Goal: Task Accomplishment & Management: Manage account settings

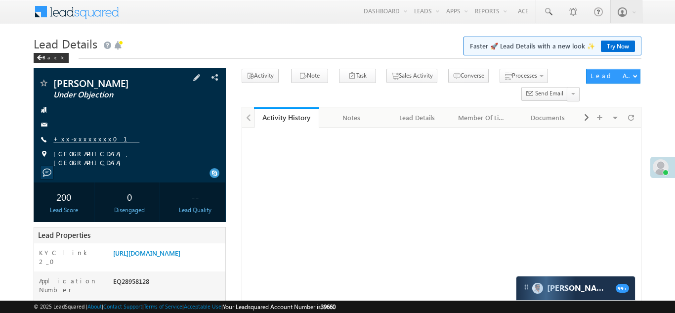
click at [76, 141] on link "+xx-xxxxxxxx01" at bounding box center [96, 138] width 86 height 8
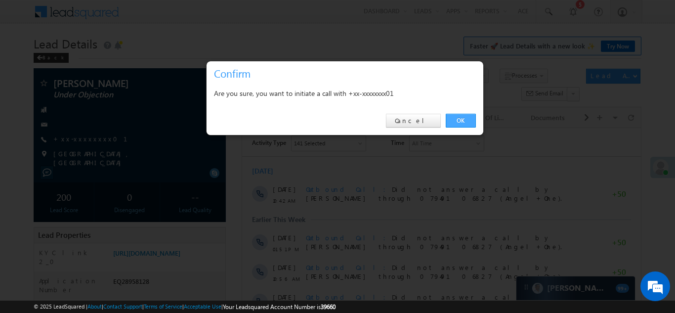
click at [459, 121] on link "OK" at bounding box center [461, 121] width 30 height 14
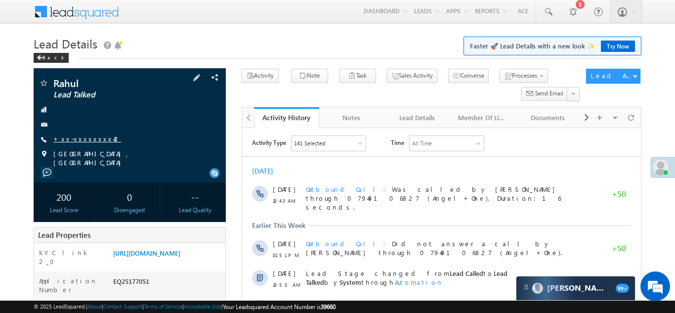
click at [75, 140] on link "+xx-xxxxxxxx42" at bounding box center [87, 138] width 68 height 8
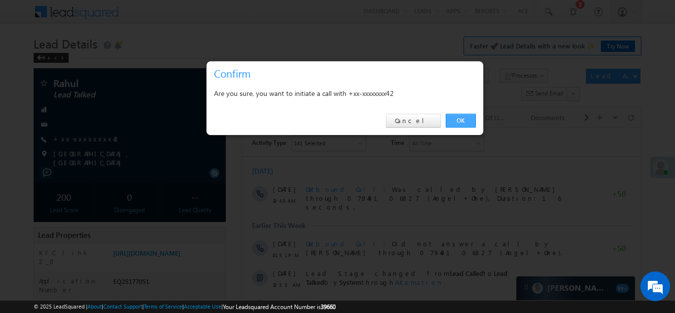
click at [457, 122] on link "OK" at bounding box center [461, 121] width 30 height 14
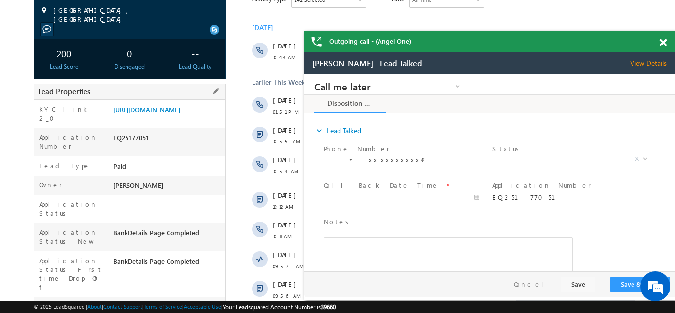
scroll to position [173, 0]
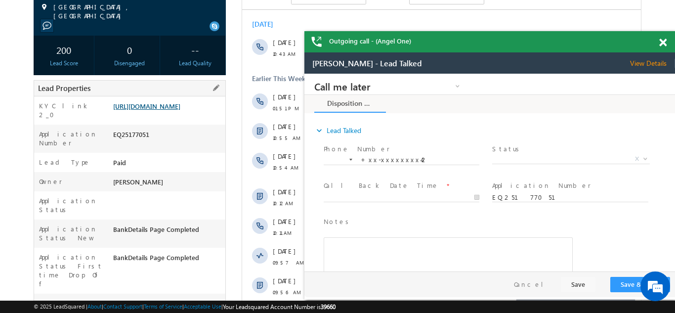
click at [162, 110] on link "https://angelbroking1-pk3em7sa.customui-test.leadsquared.com?leadId=89117459-93…" at bounding box center [146, 106] width 67 height 8
click at [661, 42] on div "Outgoing call - (Angel One)" at bounding box center [489, 41] width 370 height 21
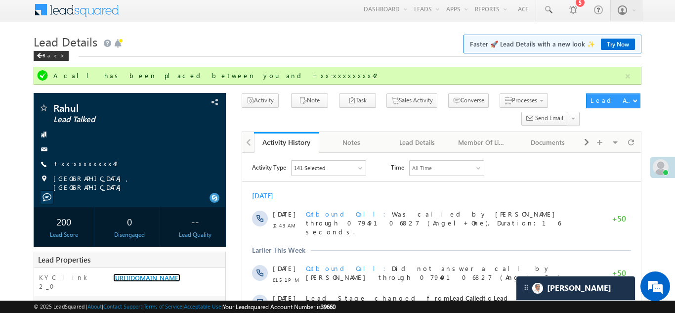
scroll to position [0, 0]
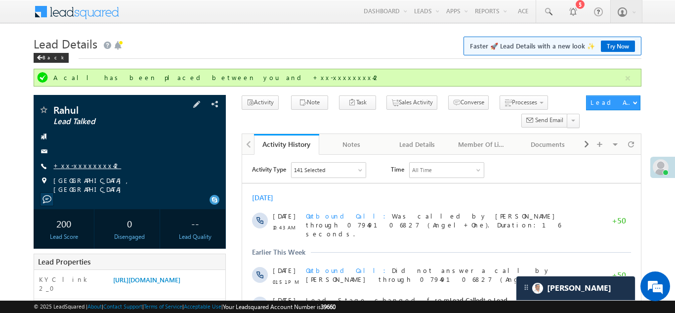
click at [85, 165] on link "+xx-xxxxxxxx42" at bounding box center [87, 165] width 68 height 8
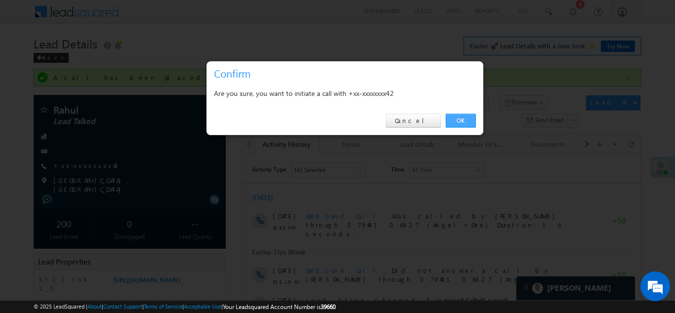
click at [459, 121] on link "OK" at bounding box center [461, 121] width 30 height 14
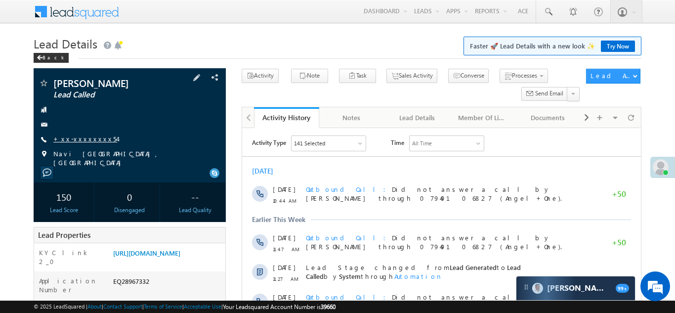
click at [78, 140] on link "+xx-xxxxxxxx54" at bounding box center [85, 138] width 64 height 8
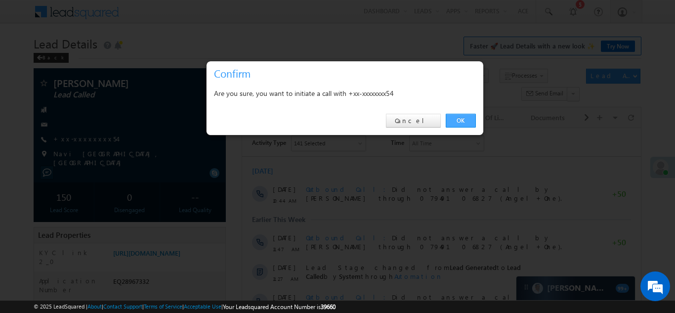
click at [459, 119] on link "OK" at bounding box center [461, 121] width 30 height 14
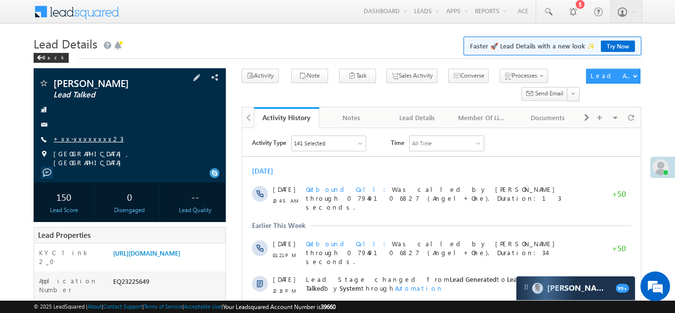
click at [83, 140] on link "+xx-xxxxxxxx23" at bounding box center [88, 138] width 70 height 8
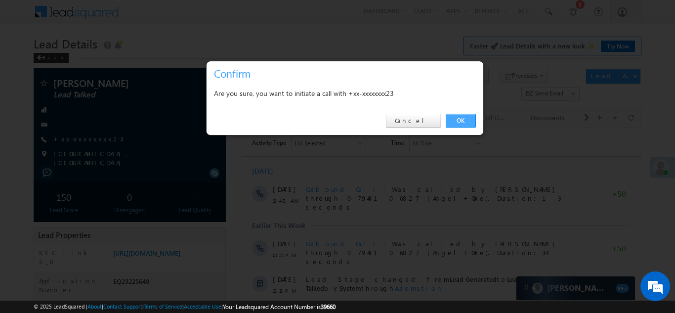
click at [458, 119] on link "OK" at bounding box center [461, 121] width 30 height 14
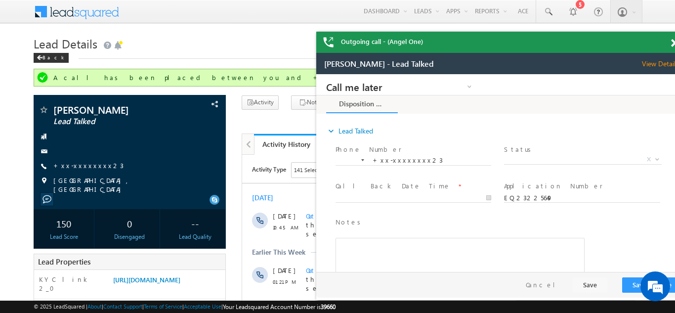
click at [663, 40] on div "Outgoing call - (Angel One)" at bounding box center [501, 42] width 370 height 21
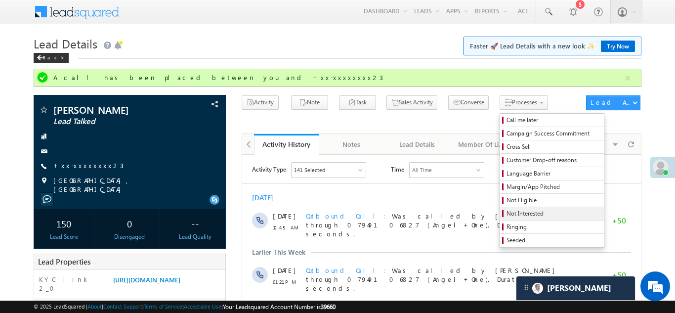
click at [506, 211] on span "Not Interested" at bounding box center [553, 213] width 94 height 9
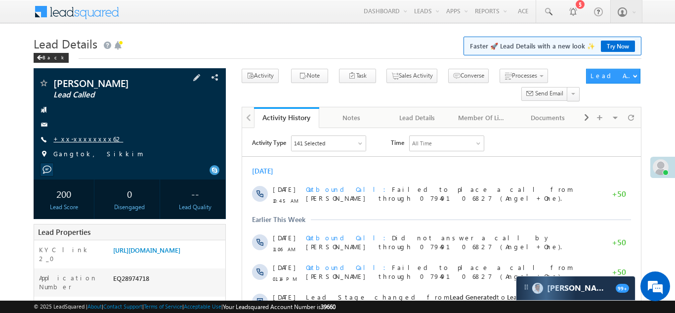
click at [83, 136] on link "+xx-xxxxxxxx62" at bounding box center [88, 138] width 70 height 8
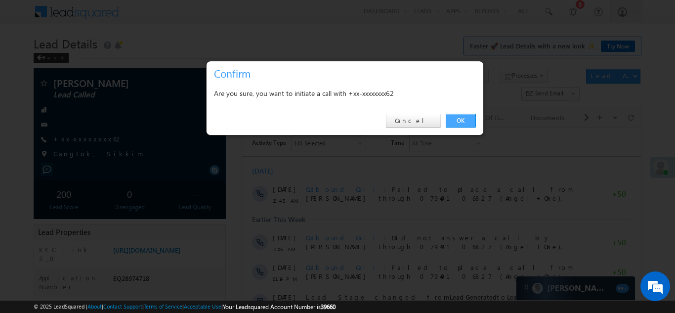
click at [458, 119] on link "OK" at bounding box center [461, 121] width 30 height 14
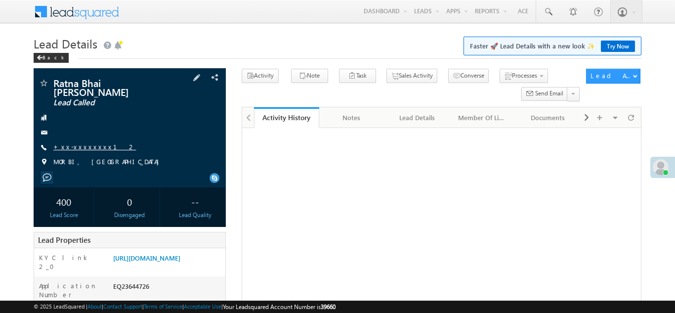
click at [86, 142] on link "+xx-xxxxxxxx12" at bounding box center [94, 146] width 82 height 8
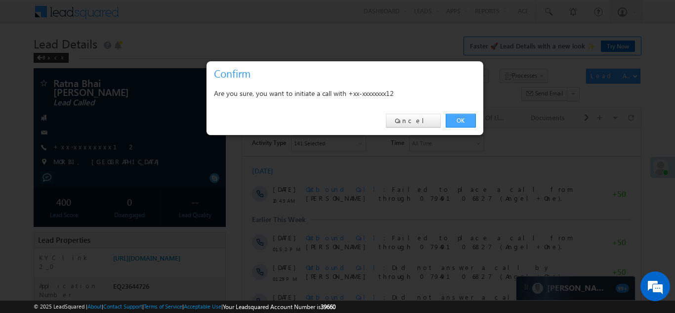
click at [457, 121] on link "OK" at bounding box center [461, 121] width 30 height 14
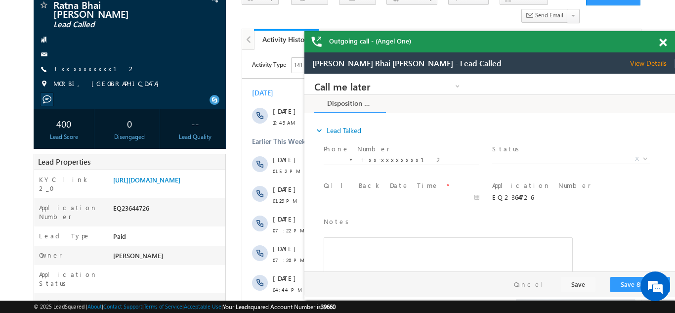
click at [663, 42] on span at bounding box center [662, 43] width 7 height 8
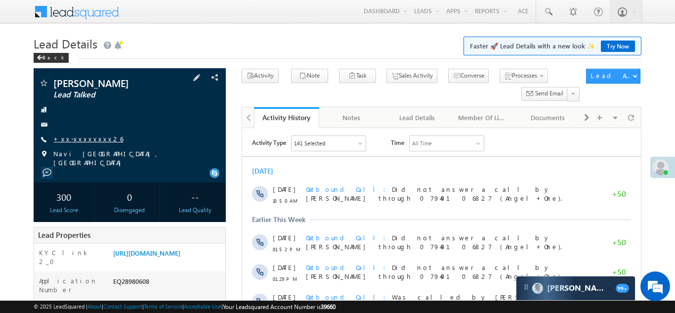
click at [85, 135] on link "+xx-xxxxxxxx26" at bounding box center [88, 138] width 70 height 8
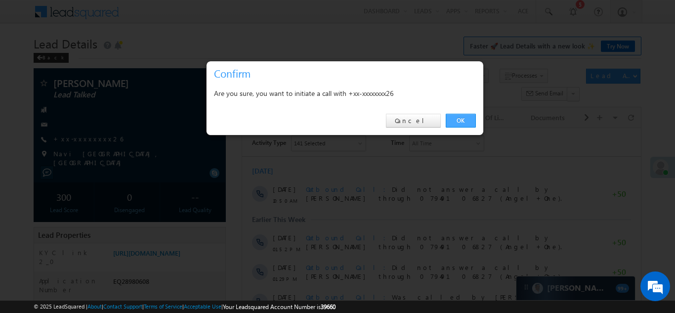
click at [456, 121] on link "OK" at bounding box center [461, 121] width 30 height 14
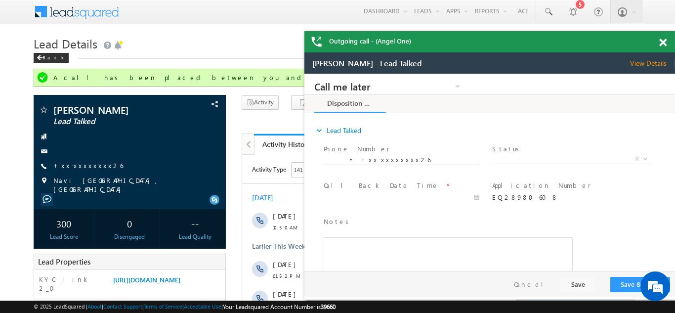
click at [661, 41] on span at bounding box center [662, 43] width 7 height 8
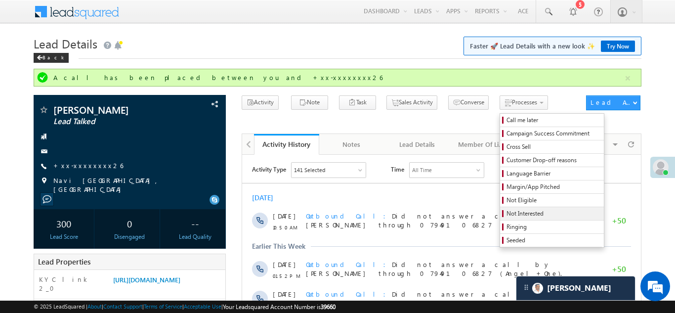
click at [508, 214] on span "Not Interested" at bounding box center [553, 213] width 94 height 9
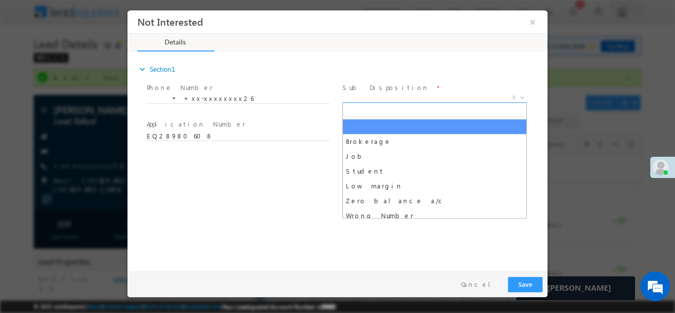
click at [394, 101] on span "X" at bounding box center [434, 97] width 184 height 10
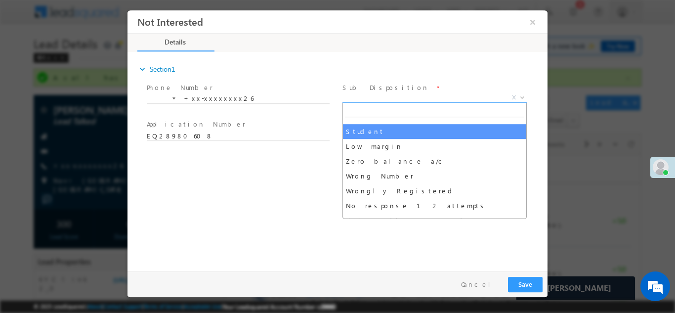
scroll to position [40, 0]
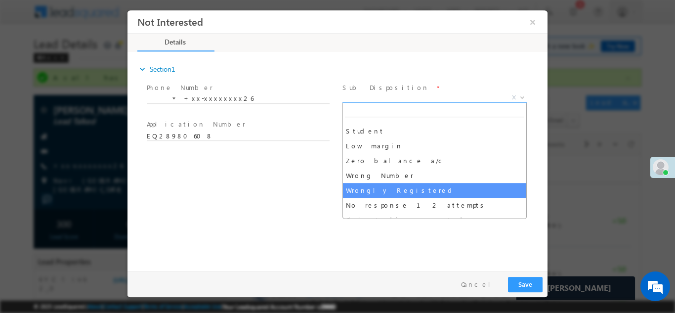
select select "Wrongly Registered"
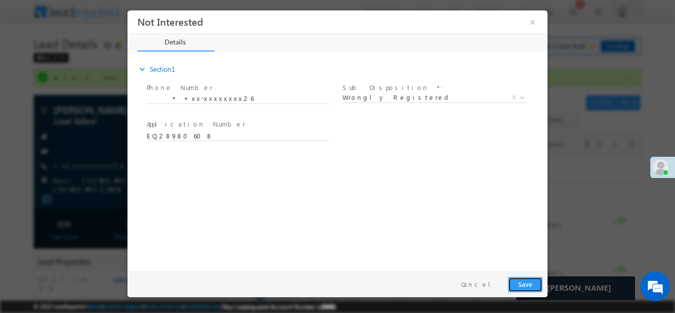
click at [520, 281] on button "Save" at bounding box center [525, 283] width 35 height 15
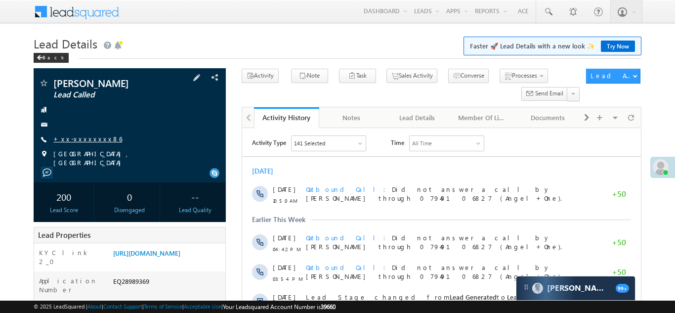
click at [79, 137] on link "+xx-xxxxxxxx86" at bounding box center [87, 138] width 69 height 8
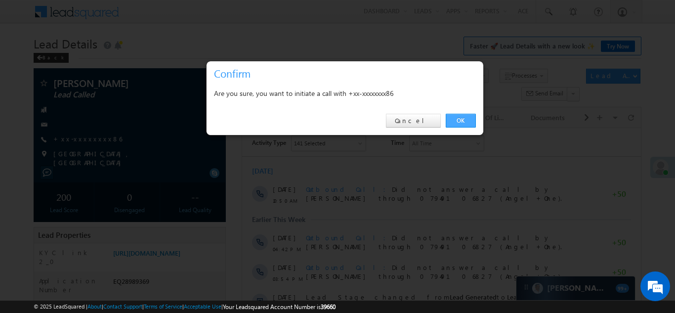
click at [459, 119] on link "OK" at bounding box center [461, 121] width 30 height 14
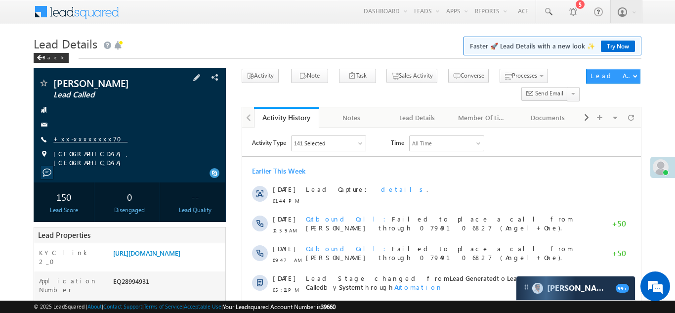
click at [76, 138] on link "+xx-xxxxxxxx70" at bounding box center [90, 138] width 74 height 8
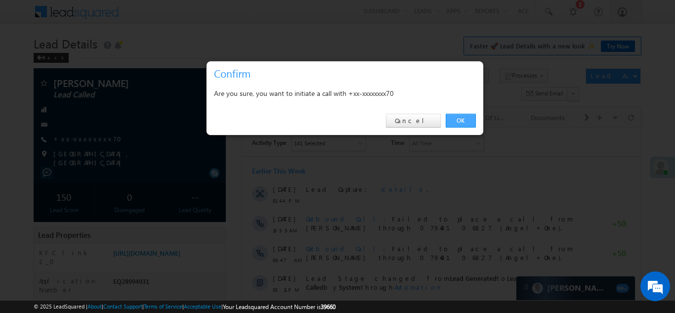
drag, startPoint x: 462, startPoint y: 119, endPoint x: 177, endPoint y: 14, distance: 303.2
click at [462, 119] on link "OK" at bounding box center [461, 121] width 30 height 14
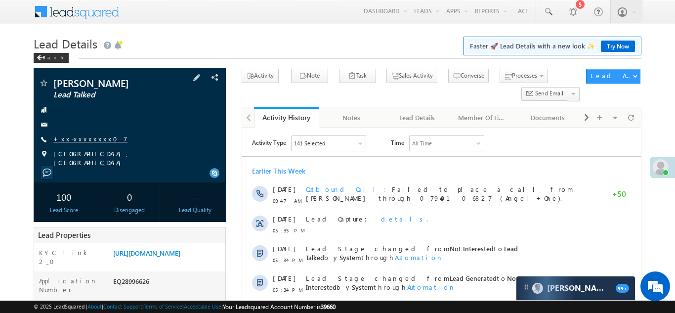
click at [82, 136] on link "+xx-xxxxxxxx07" at bounding box center [90, 138] width 74 height 8
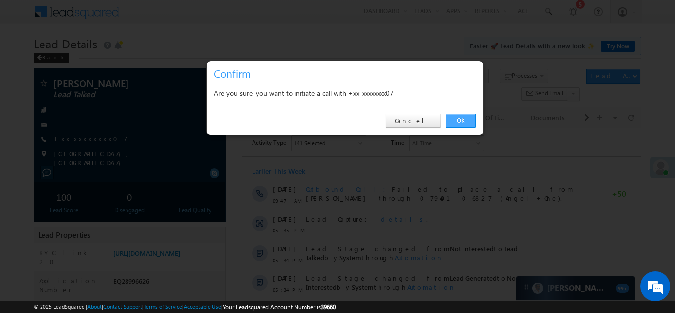
click at [460, 119] on link "OK" at bounding box center [461, 121] width 30 height 14
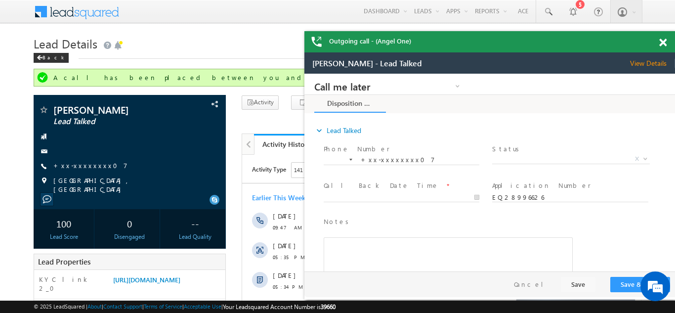
click at [662, 40] on span at bounding box center [662, 43] width 7 height 8
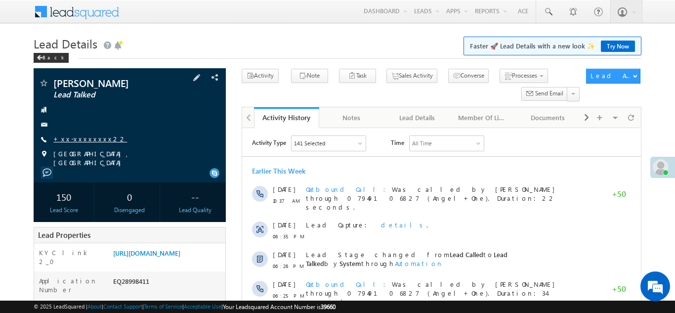
click at [82, 139] on link "+xx-xxxxxxxx22" at bounding box center [90, 138] width 74 height 8
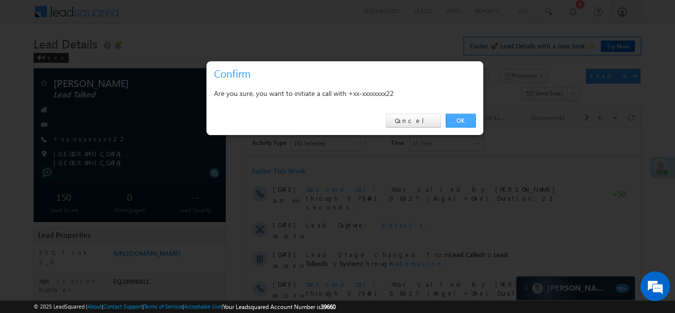
click at [460, 120] on link "OK" at bounding box center [461, 121] width 30 height 14
click at [458, 119] on link "OK" at bounding box center [461, 121] width 30 height 14
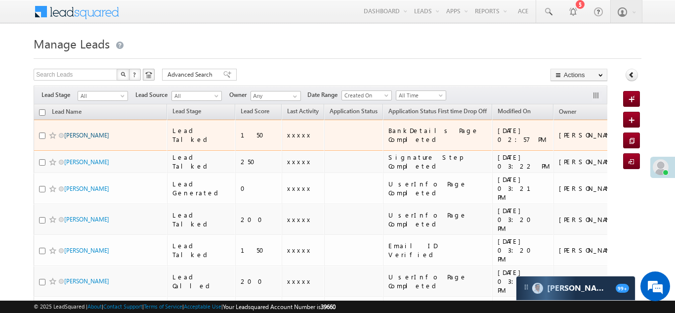
click at [75, 131] on link "[PERSON_NAME]" at bounding box center [86, 134] width 45 height 7
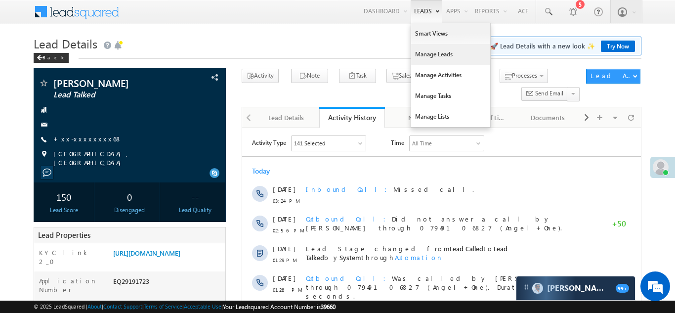
click at [428, 54] on link "Manage Leads" at bounding box center [450, 54] width 79 height 21
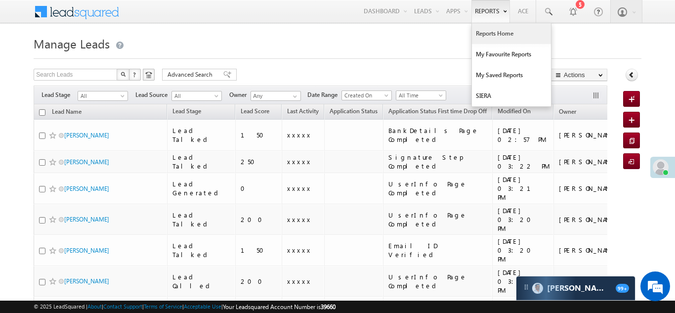
click at [491, 35] on link "Reports Home" at bounding box center [511, 33] width 79 height 21
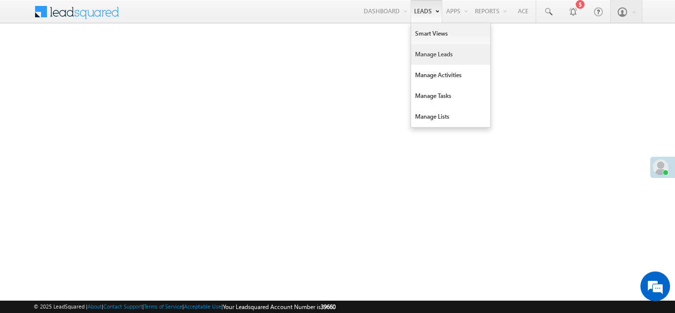
click at [433, 54] on link "Manage Leads" at bounding box center [450, 54] width 79 height 21
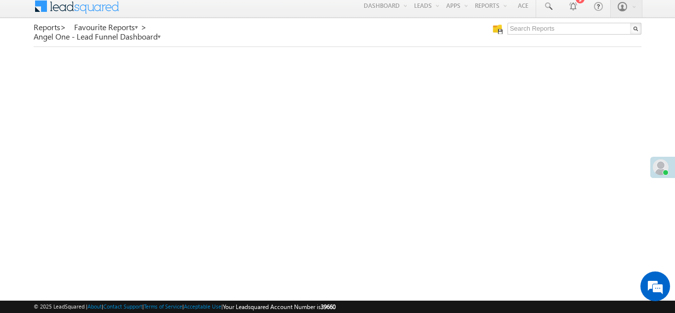
scroll to position [5, 0]
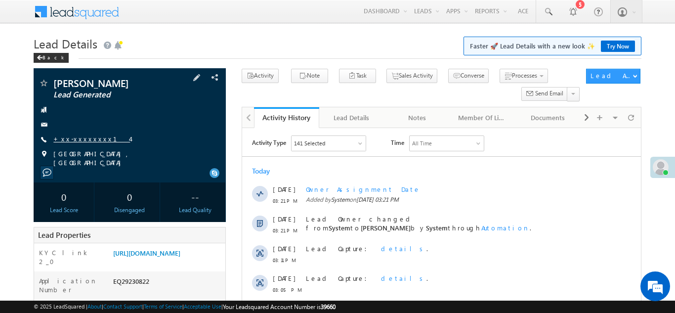
click at [83, 140] on link "+xx-xxxxxxxx14" at bounding box center [91, 138] width 77 height 8
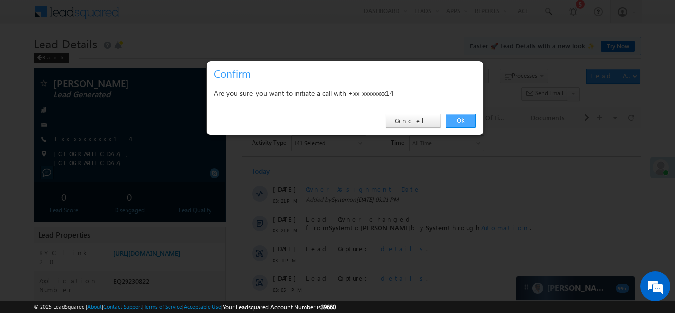
click at [459, 120] on link "OK" at bounding box center [461, 121] width 30 height 14
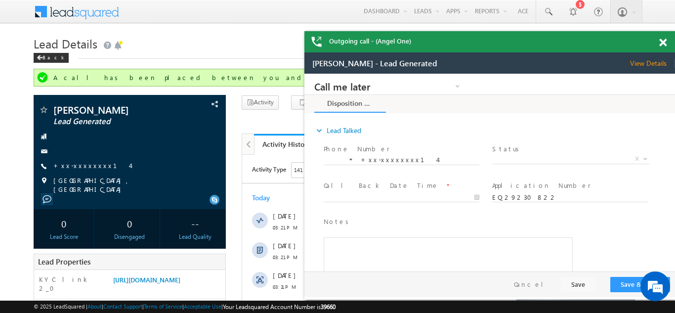
click at [662, 43] on div "Outgoing call - (Angel One)" at bounding box center [489, 41] width 370 height 21
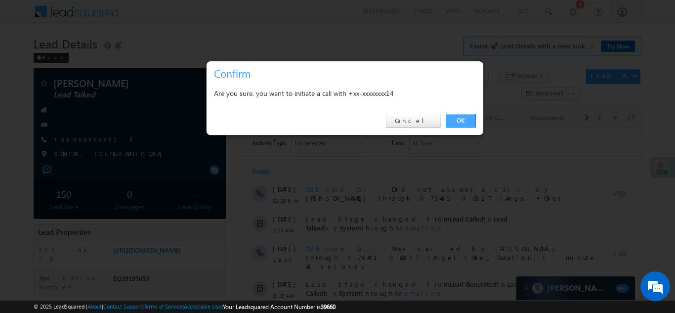
click at [459, 122] on link "OK" at bounding box center [461, 121] width 30 height 14
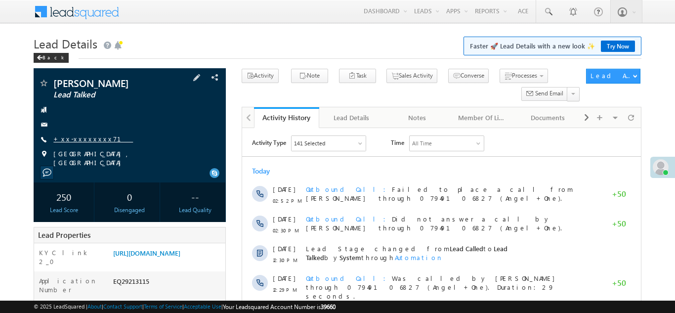
click at [81, 137] on link "+xx-xxxxxxxx71" at bounding box center [93, 138] width 80 height 8
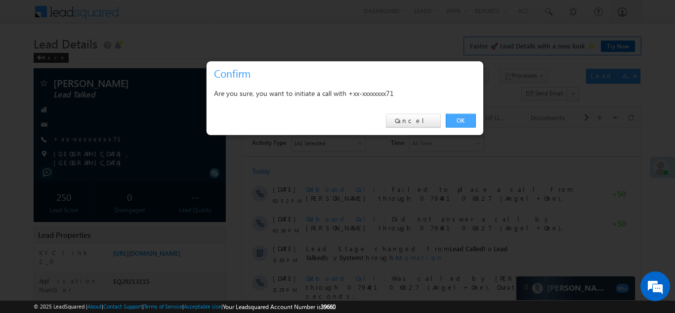
click at [457, 119] on link "OK" at bounding box center [461, 121] width 30 height 14
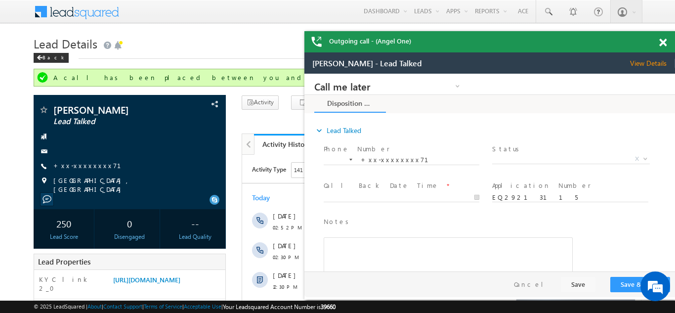
click at [662, 42] on span at bounding box center [662, 43] width 7 height 8
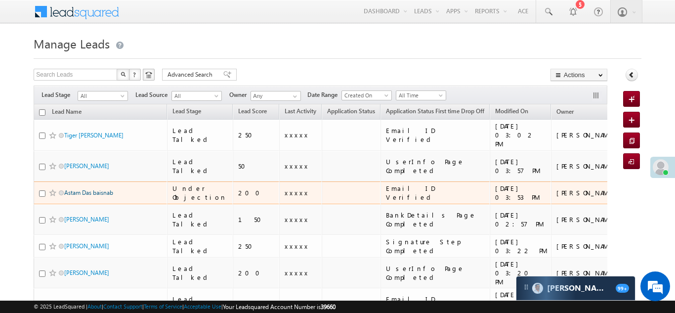
click at [87, 189] on link "Astam Das baisnab" at bounding box center [88, 192] width 49 height 7
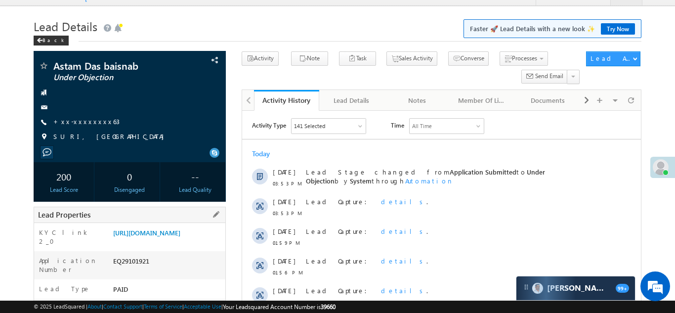
scroll to position [2, 0]
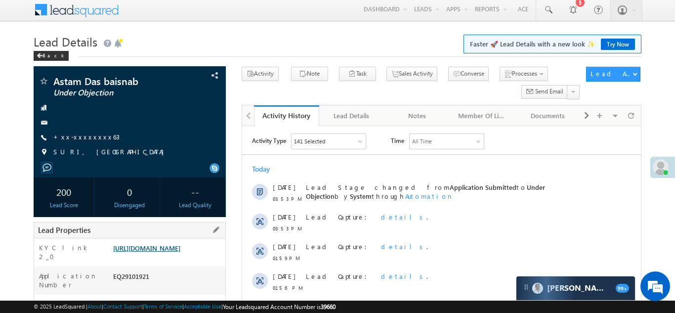
click at [169, 252] on link "[URL][DOMAIN_NAME]" at bounding box center [146, 248] width 67 height 8
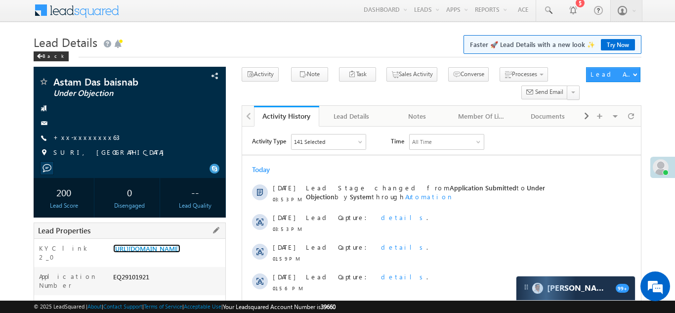
scroll to position [0, 0]
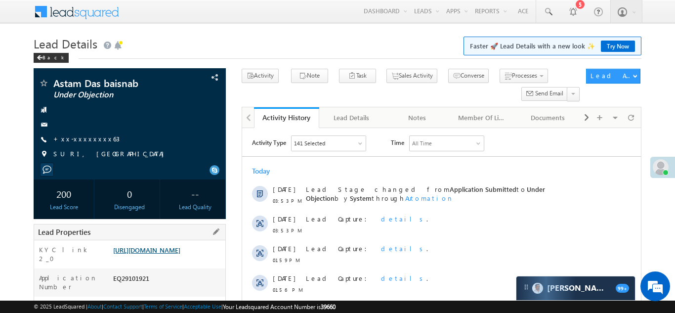
click at [169, 254] on link "https://angelbroking1-pk3em7sa.customui-test.leadsquared.com?leadId=1de2ee0a-99…" at bounding box center [146, 249] width 67 height 8
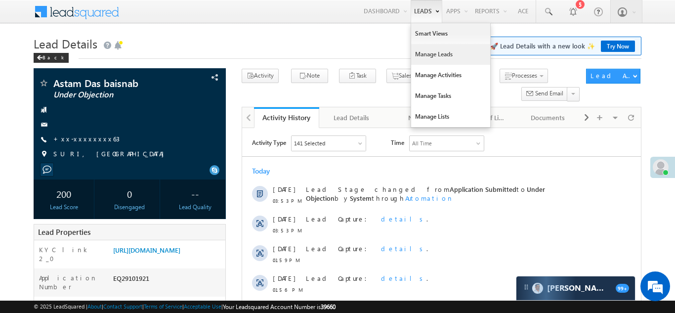
click at [425, 58] on link "Manage Leads" at bounding box center [450, 54] width 79 height 21
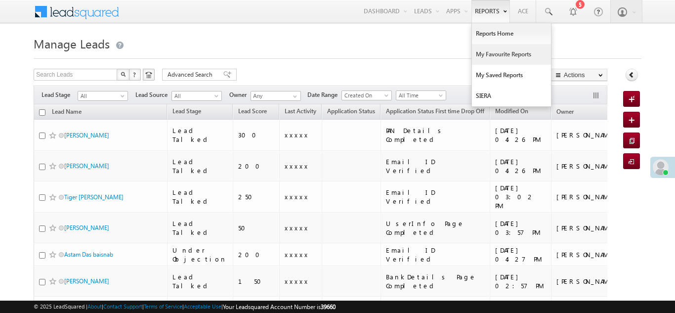
click at [494, 58] on link "My Favourite Reports" at bounding box center [511, 54] width 79 height 21
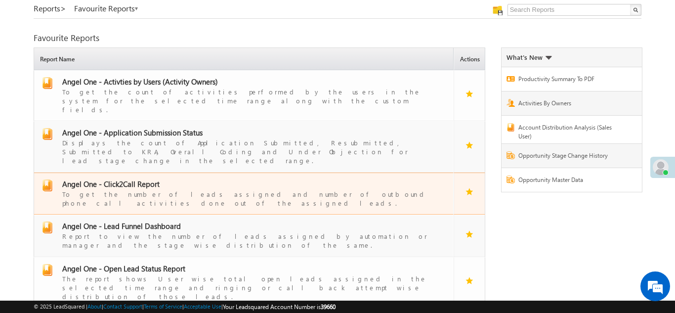
scroll to position [51, 0]
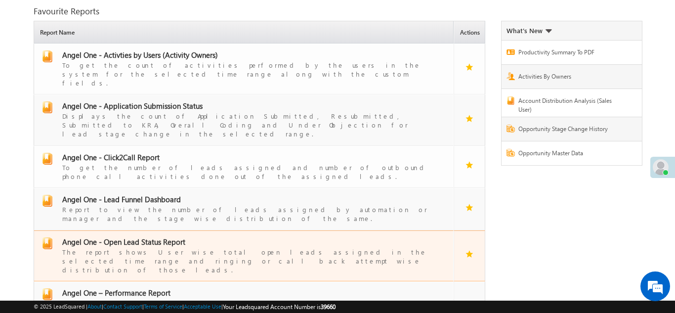
click at [142, 237] on span "Angel One - Open Lead Status Report" at bounding box center [123, 242] width 123 height 10
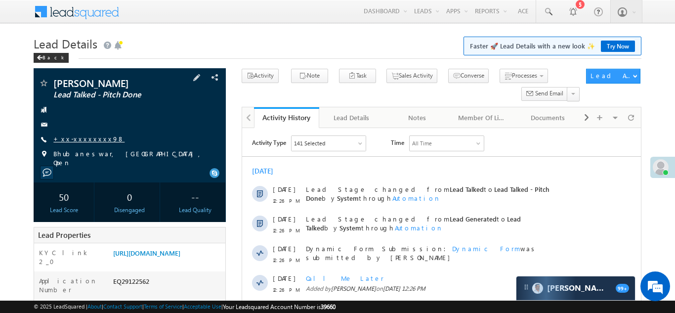
click at [87, 138] on link "+xx-xxxxxxxx98" at bounding box center [88, 138] width 71 height 8
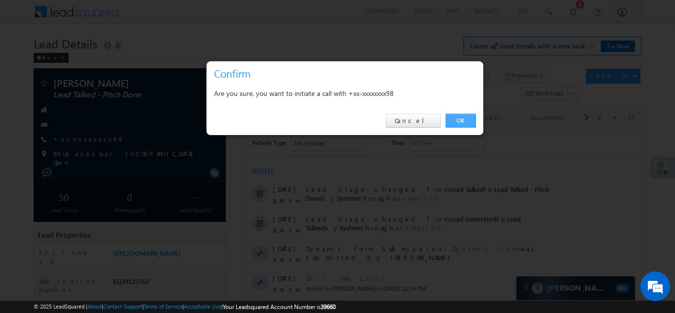
click at [457, 120] on link "OK" at bounding box center [461, 121] width 30 height 14
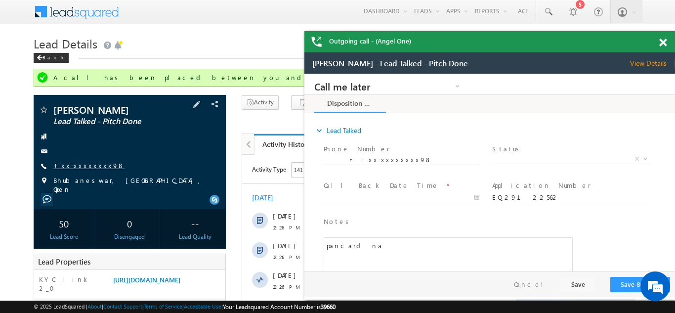
click at [82, 164] on link "+xx-xxxxxxxx98" at bounding box center [88, 165] width 71 height 8
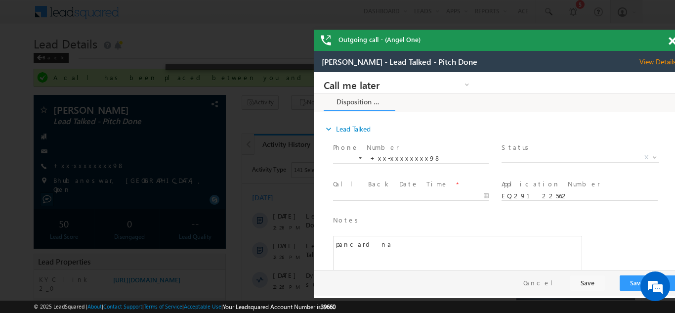
click at [661, 41] on div "Outgoing call - (Angel One)" at bounding box center [499, 40] width 370 height 21
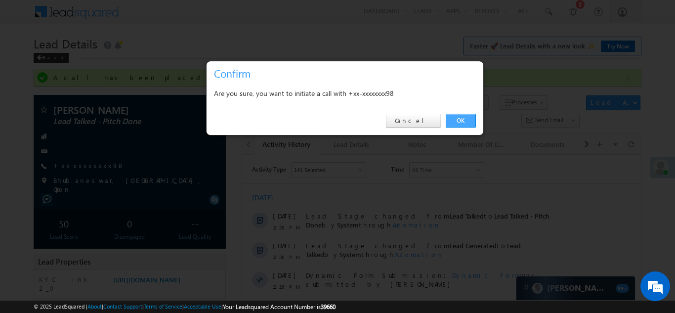
click at [458, 119] on link "OK" at bounding box center [461, 121] width 30 height 14
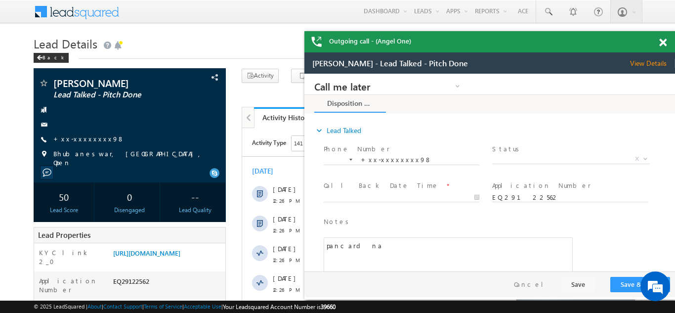
click at [661, 41] on span at bounding box center [662, 43] width 7 height 8
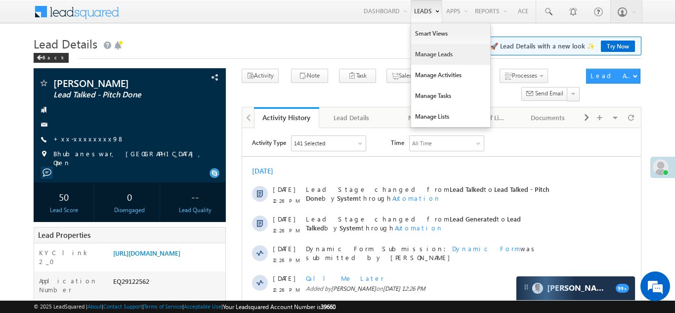
click at [420, 52] on link "Manage Leads" at bounding box center [450, 54] width 79 height 21
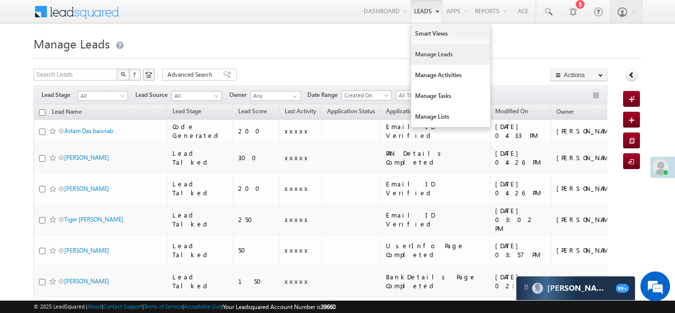
click at [423, 57] on link "Manage Leads" at bounding box center [450, 54] width 79 height 21
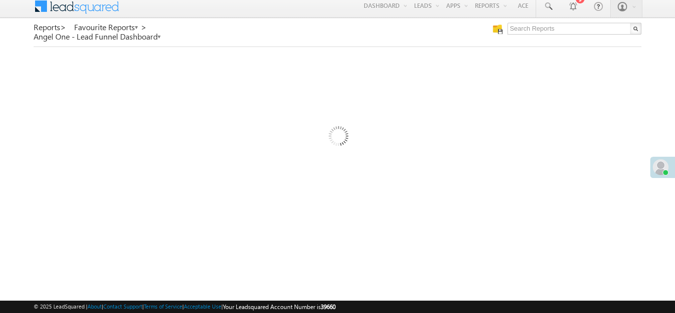
scroll to position [5, 0]
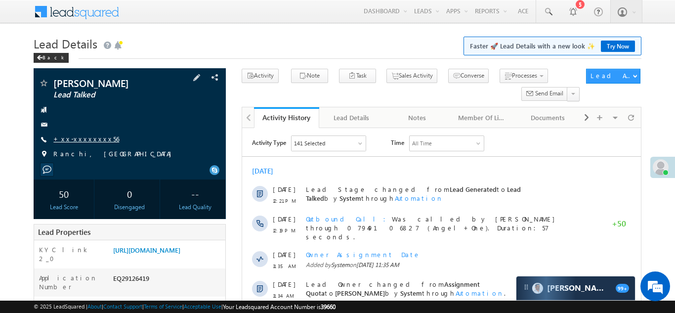
click at [92, 139] on link "+xx-xxxxxxxx56" at bounding box center [86, 138] width 66 height 8
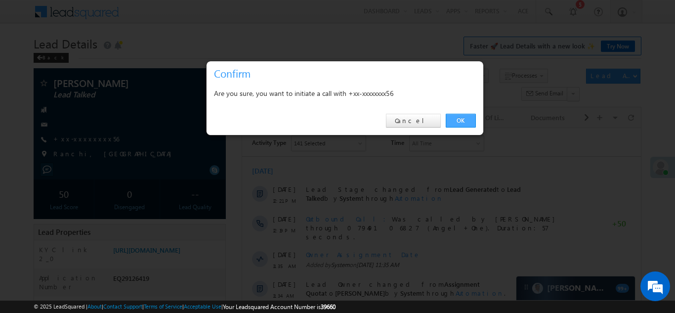
click at [462, 121] on link "OK" at bounding box center [461, 121] width 30 height 14
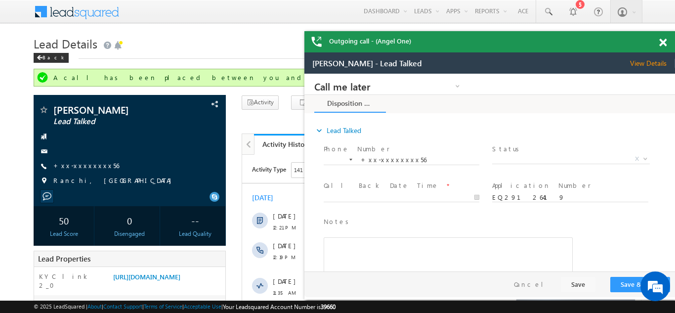
click at [664, 41] on span at bounding box center [662, 43] width 7 height 8
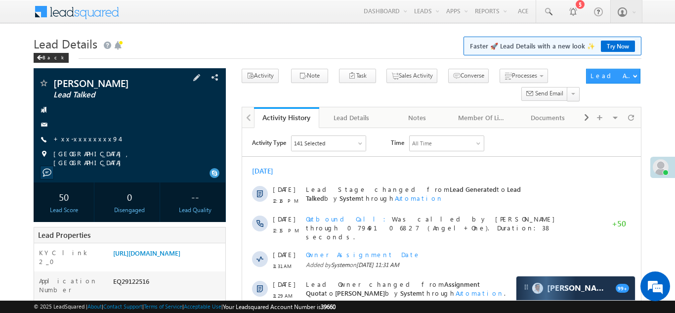
click at [79, 143] on span "+xx-xxxxxxxx94" at bounding box center [86, 139] width 66 height 10
click at [81, 141] on link "+xx-xxxxxxxx94" at bounding box center [86, 138] width 66 height 8
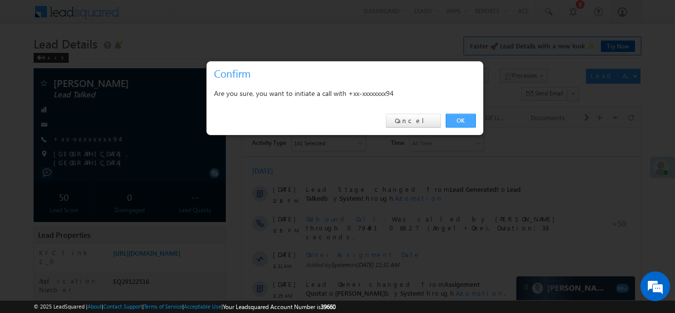
click at [460, 122] on link "OK" at bounding box center [461, 121] width 30 height 14
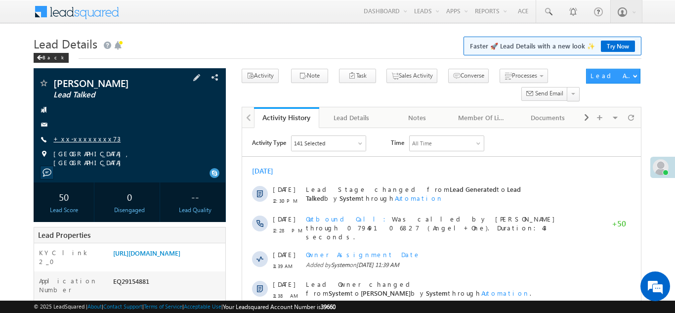
click at [83, 135] on link "+xx-xxxxxxxx73" at bounding box center [86, 138] width 67 height 8
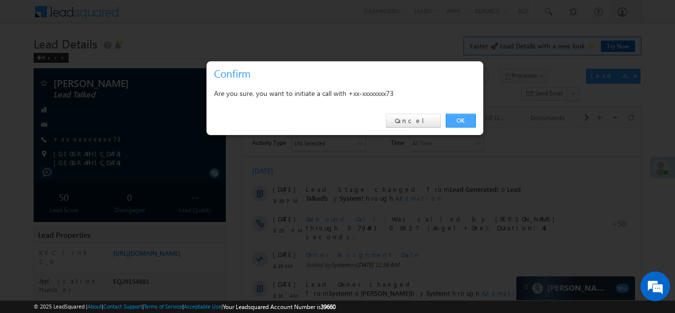
click at [457, 121] on link "OK" at bounding box center [461, 121] width 30 height 14
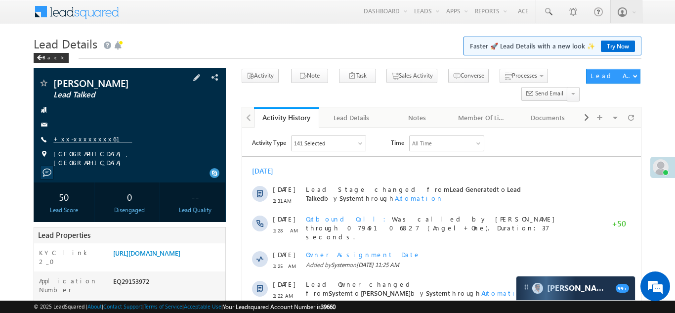
click at [83, 139] on link "+xx-xxxxxxxx61" at bounding box center [92, 138] width 79 height 8
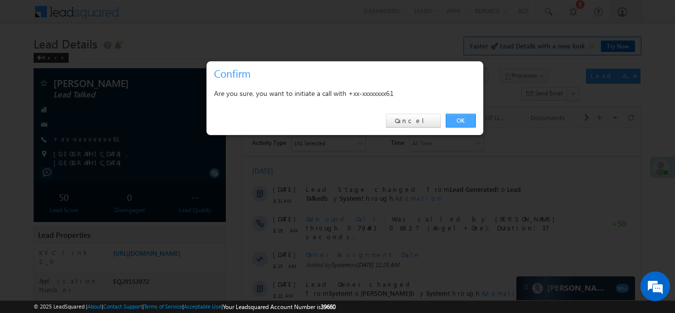
click at [456, 117] on link "OK" at bounding box center [461, 121] width 30 height 14
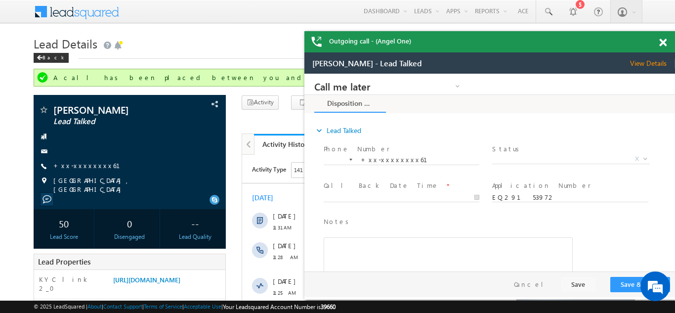
click at [661, 41] on span at bounding box center [662, 43] width 7 height 8
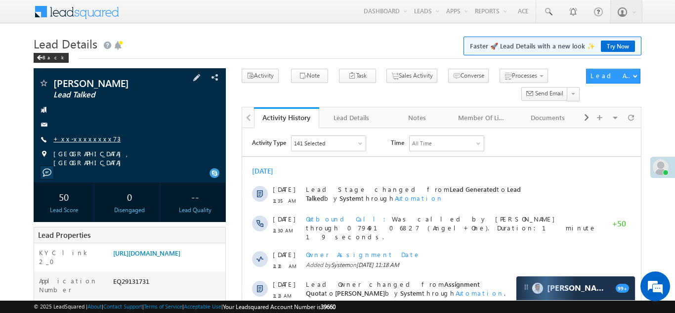
click at [73, 140] on link "+xx-xxxxxxxx73" at bounding box center [86, 138] width 67 height 8
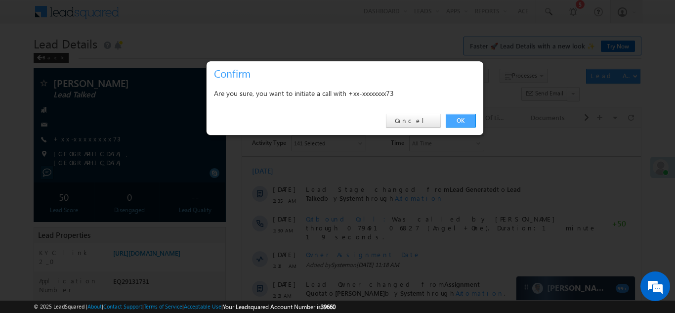
click at [456, 119] on link "OK" at bounding box center [461, 121] width 30 height 14
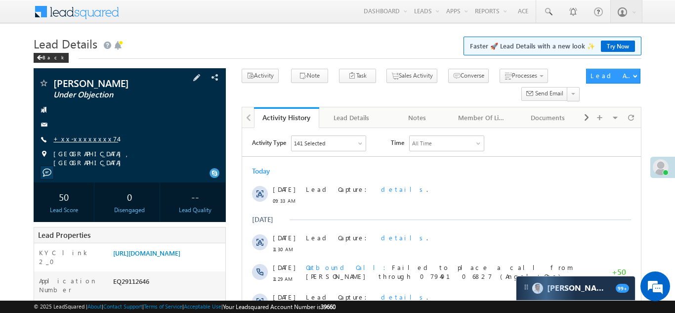
click at [91, 140] on link "+xx-xxxxxxxx74" at bounding box center [85, 138] width 65 height 8
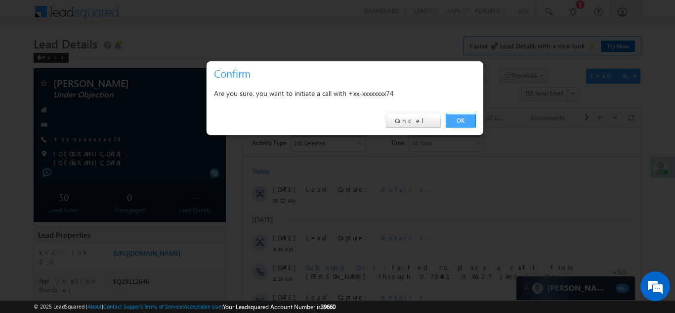
click at [456, 122] on link "OK" at bounding box center [461, 121] width 30 height 14
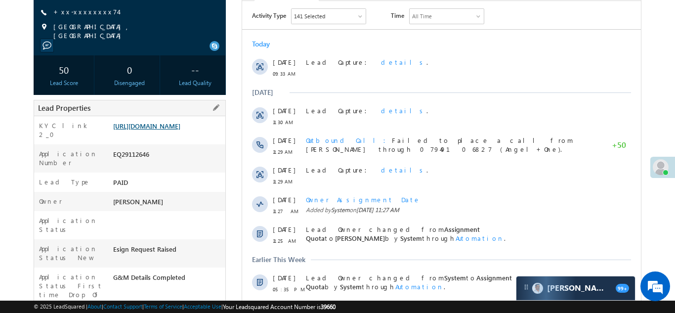
scroll to position [154, 0]
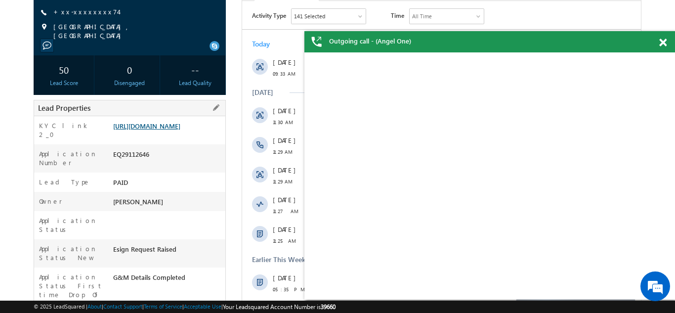
click at [161, 130] on link "https://angelbroking1-pk3em7sa.customui-test.leadsquared.com?leadId=fb7d5c4f-92…" at bounding box center [146, 126] width 67 height 8
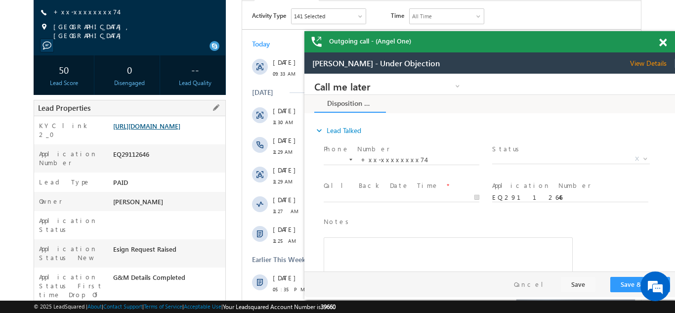
scroll to position [0, 0]
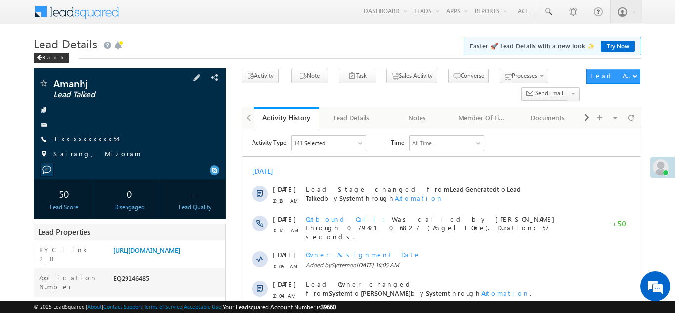
click at [80, 137] on link "+xx-xxxxxxxx54" at bounding box center [85, 138] width 64 height 8
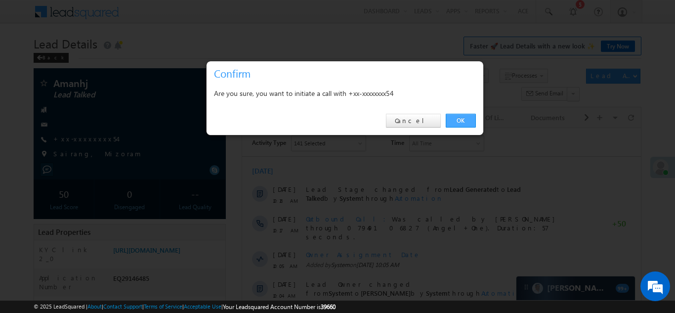
click at [457, 120] on link "OK" at bounding box center [461, 121] width 30 height 14
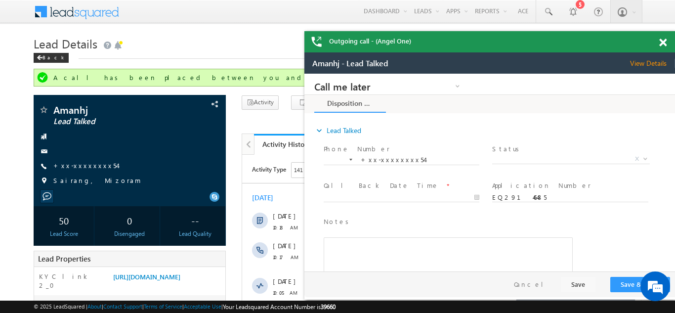
click at [664, 44] on div "Outgoing call - (Angel One)" at bounding box center [489, 41] width 370 height 21
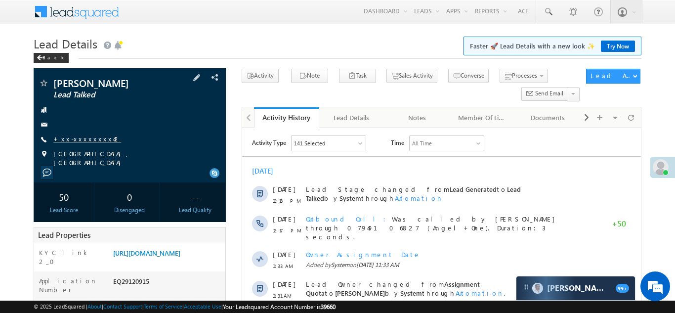
click at [77, 137] on link "+xx-xxxxxxxx42" at bounding box center [87, 138] width 68 height 8
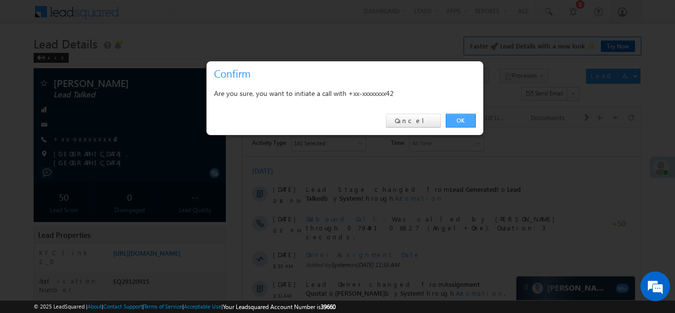
click at [461, 120] on link "OK" at bounding box center [461, 121] width 30 height 14
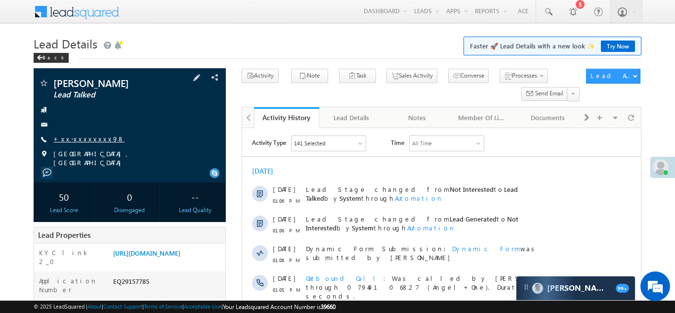
click at [79, 140] on link "+xx-xxxxxxxx98" at bounding box center [88, 138] width 71 height 8
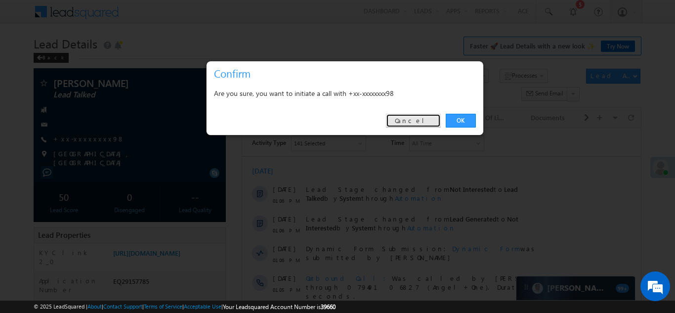
click at [409, 118] on link "Cancel" at bounding box center [413, 121] width 55 height 14
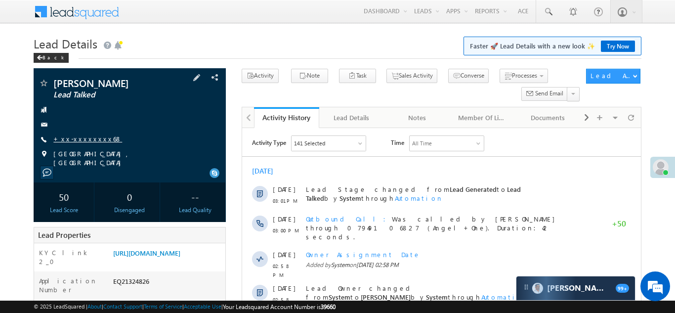
click at [81, 139] on link "+xx-xxxxxxxx68" at bounding box center [87, 138] width 69 height 8
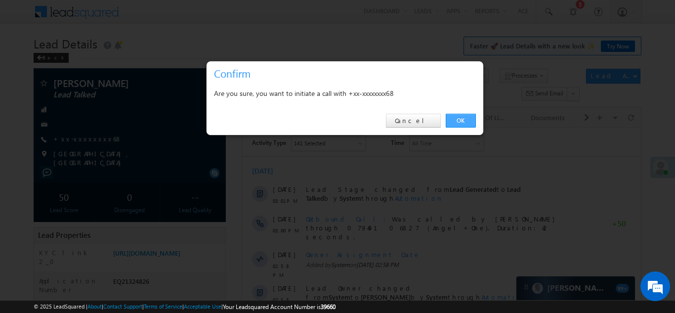
click at [457, 119] on link "OK" at bounding box center [461, 121] width 30 height 14
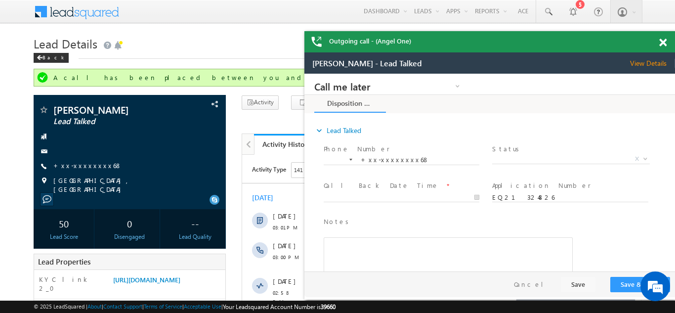
click at [661, 42] on span at bounding box center [662, 43] width 7 height 8
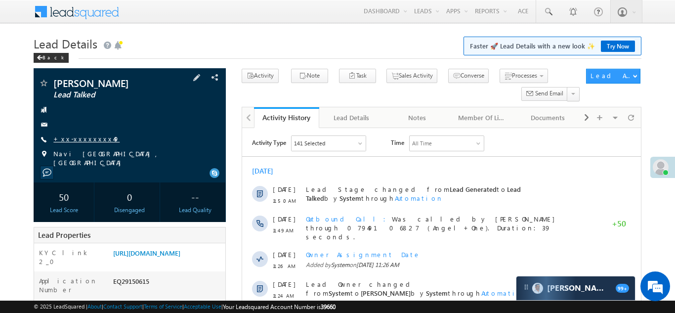
click at [72, 139] on link "+xx-xxxxxxxx49" at bounding box center [86, 138] width 66 height 8
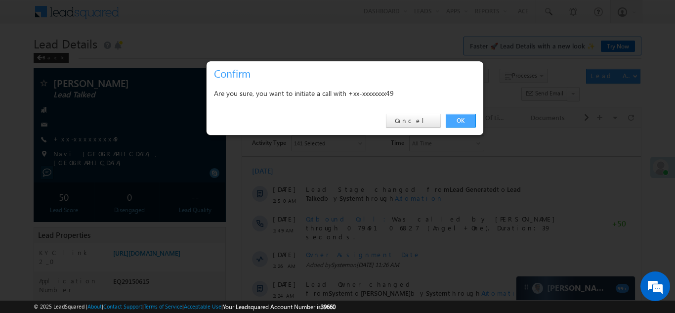
click at [460, 118] on link "OK" at bounding box center [461, 121] width 30 height 14
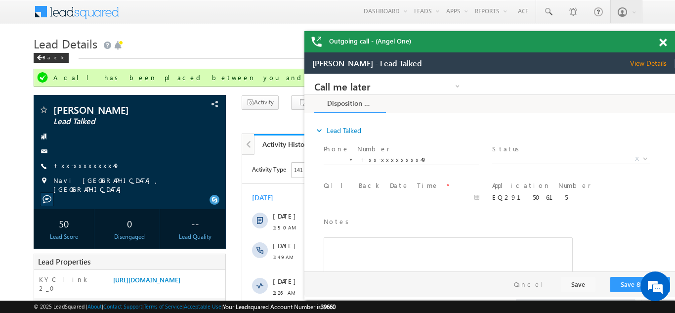
click at [663, 42] on span at bounding box center [662, 43] width 7 height 8
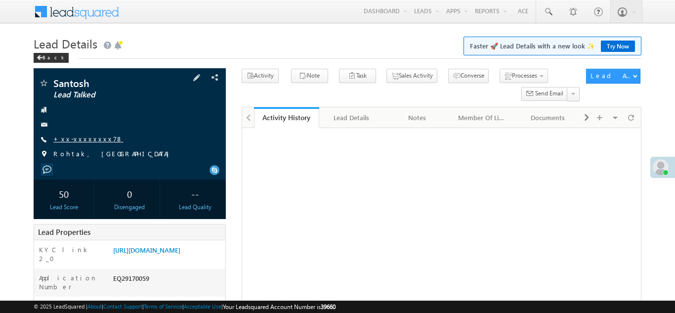
click at [74, 139] on link "+xx-xxxxxxxx78" at bounding box center [88, 138] width 70 height 8
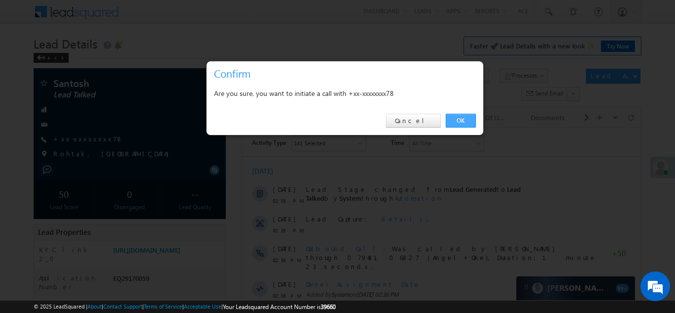
click at [458, 121] on link "OK" at bounding box center [461, 121] width 30 height 14
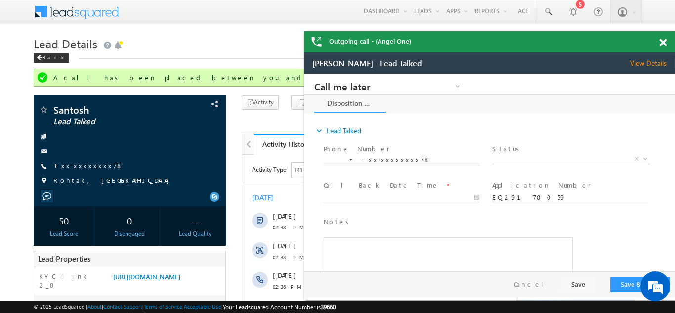
click span
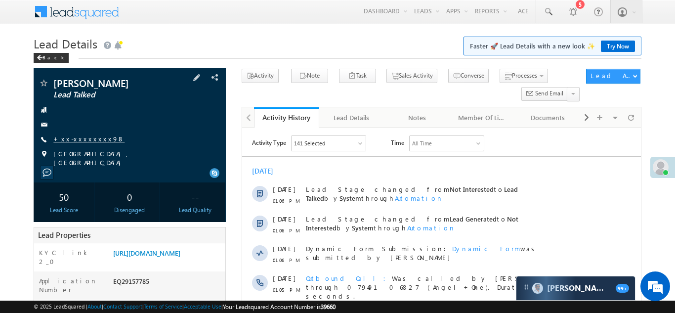
click at [81, 141] on link "+xx-xxxxxxxx98" at bounding box center [88, 138] width 71 height 8
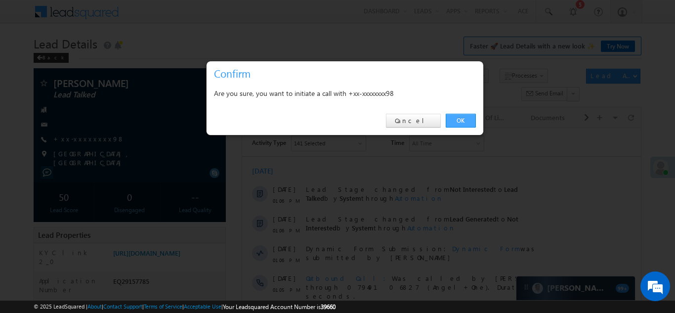
click at [461, 118] on link "OK" at bounding box center [461, 121] width 30 height 14
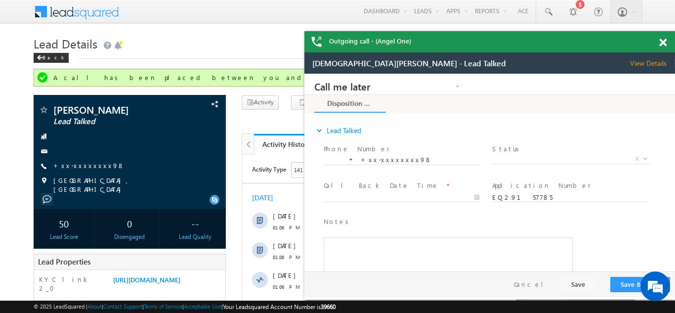
click at [663, 42] on span at bounding box center [662, 43] width 7 height 8
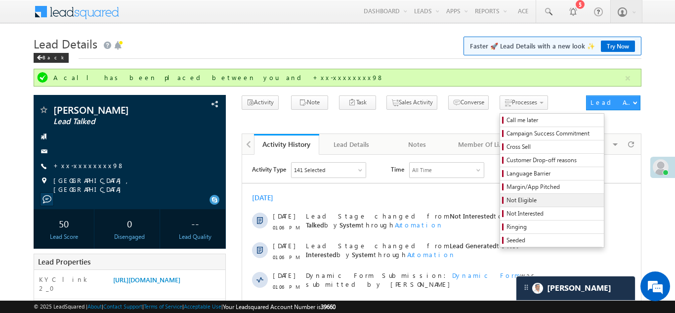
click at [506, 202] on span "Not Eligible" at bounding box center [553, 200] width 94 height 9
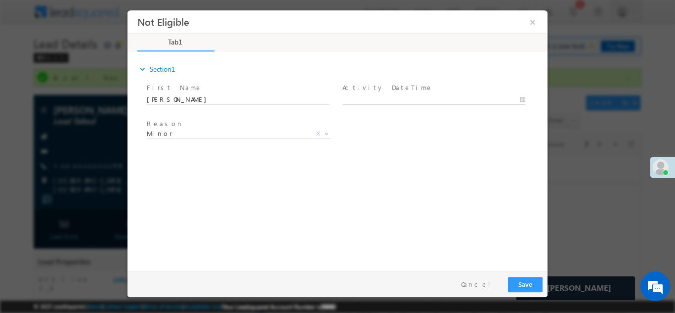
type input "09/19/25 4:58 PM"
click at [401, 98] on input "09/19/25 4:58 PM" at bounding box center [433, 99] width 183 height 10
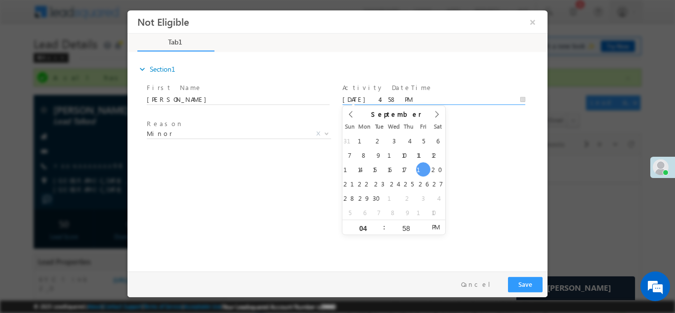
click at [491, 195] on div "expand_more Section1 First Name *" at bounding box center [339, 159] width 415 height 213
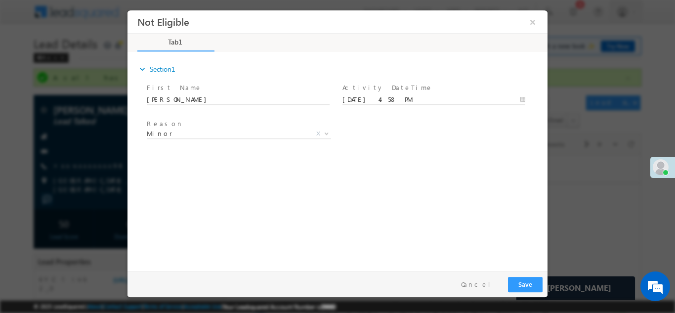
click at [622, 235] on div at bounding box center [337, 156] width 675 height 313
click at [530, 278] on button "Save" at bounding box center [525, 283] width 35 height 15
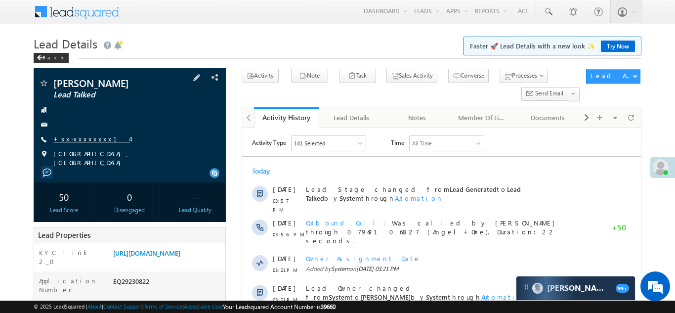
click at [84, 137] on link "+xx-xxxxxxxx14" at bounding box center [91, 138] width 77 height 8
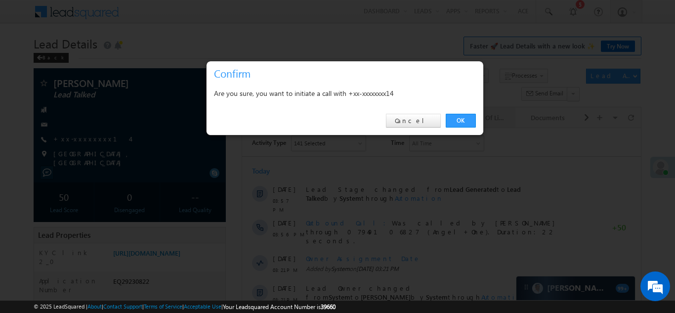
click at [453, 121] on link "OK" at bounding box center [461, 121] width 30 height 14
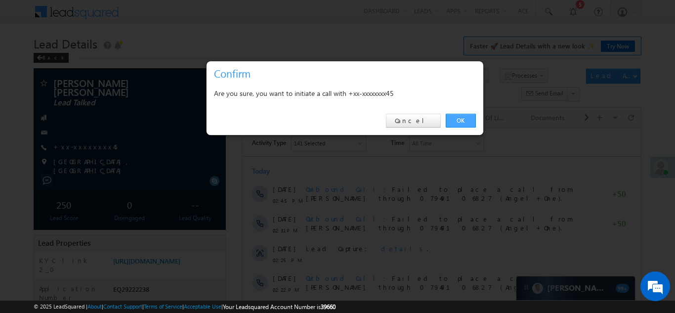
click at [462, 118] on link "OK" at bounding box center [461, 121] width 30 height 14
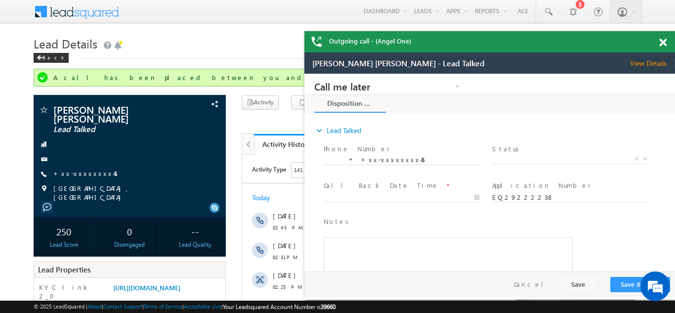
click at [662, 44] on span at bounding box center [662, 43] width 7 height 8
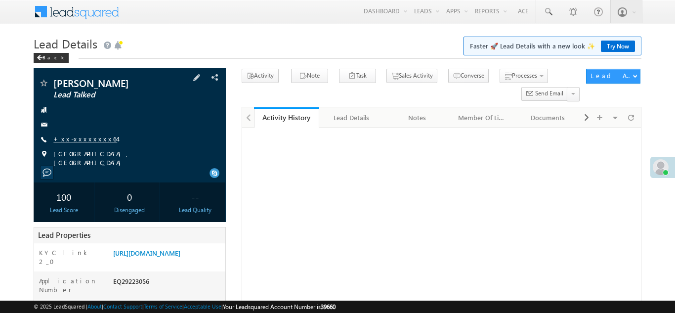
click at [81, 135] on link "+xx-xxxxxxxx64" at bounding box center [85, 138] width 64 height 8
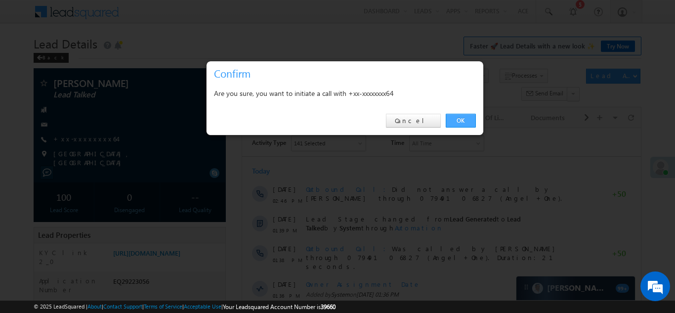
click at [453, 121] on link "OK" at bounding box center [461, 121] width 30 height 14
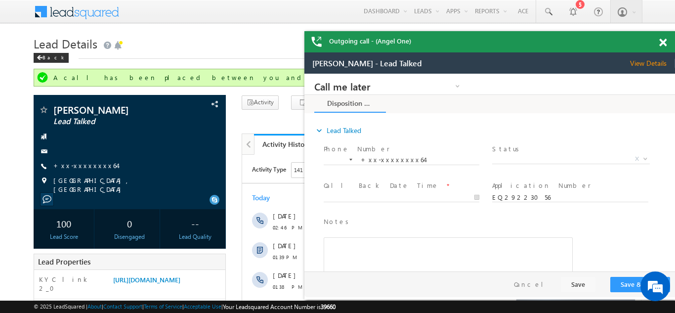
click at [664, 42] on span at bounding box center [662, 43] width 7 height 8
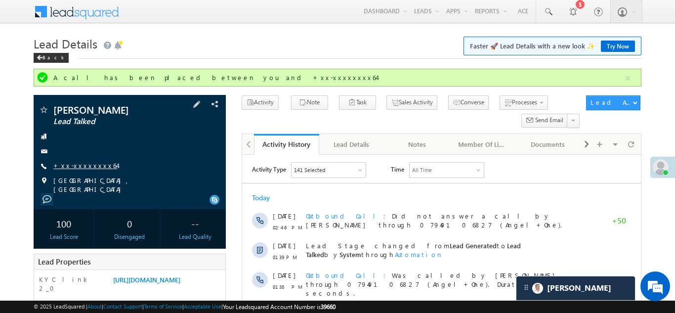
click at [68, 163] on link "+xx-xxxxxxxx64" at bounding box center [85, 165] width 64 height 8
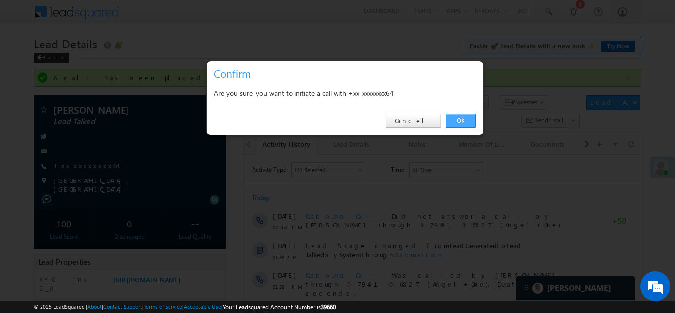
click at [457, 122] on link "OK" at bounding box center [461, 121] width 30 height 14
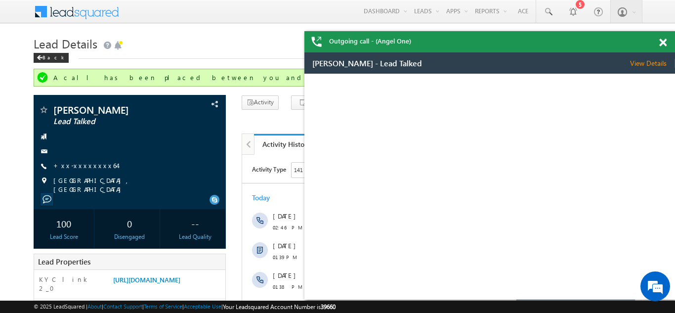
click at [660, 43] on span at bounding box center [662, 43] width 7 height 8
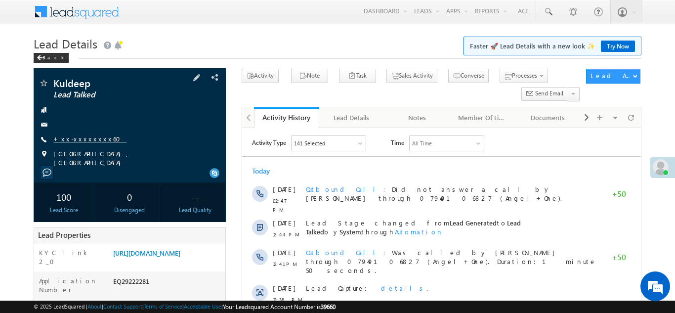
click at [75, 138] on link "+xx-xxxxxxxx60" at bounding box center [89, 138] width 73 height 8
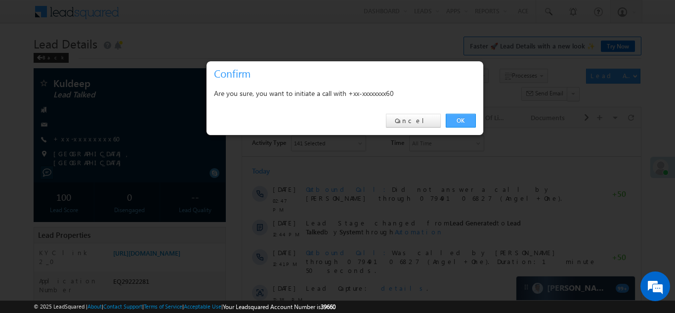
click at [458, 120] on link "OK" at bounding box center [461, 121] width 30 height 14
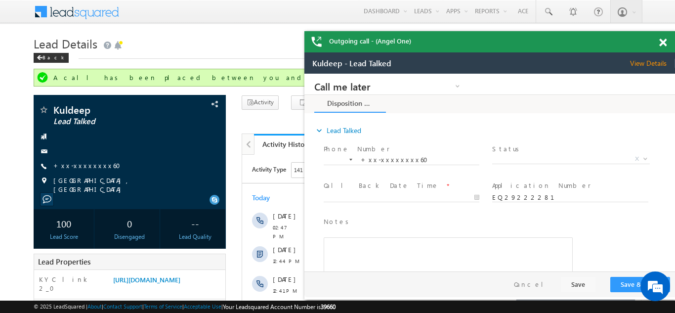
click at [663, 41] on span at bounding box center [662, 43] width 7 height 8
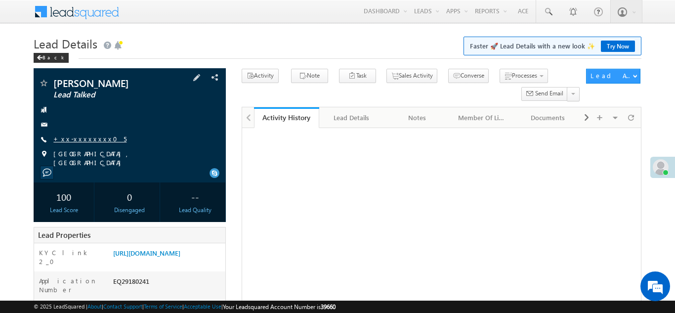
click at [80, 140] on link "+xx-xxxxxxxx05" at bounding box center [89, 138] width 73 height 8
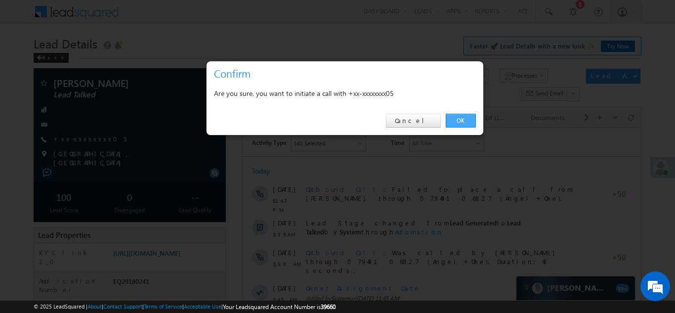
click at [458, 119] on link "OK" at bounding box center [461, 121] width 30 height 14
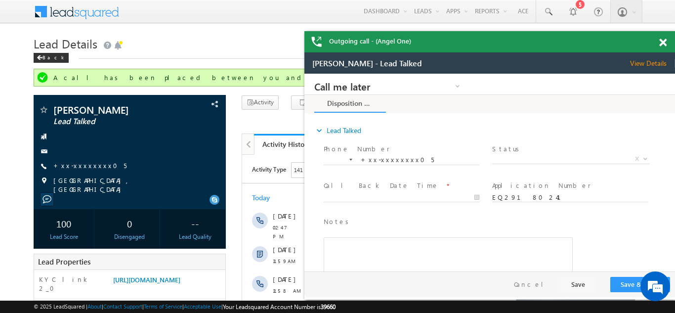
click at [663, 41] on div "Outgoing call - (Angel One)" at bounding box center [489, 41] width 370 height 21
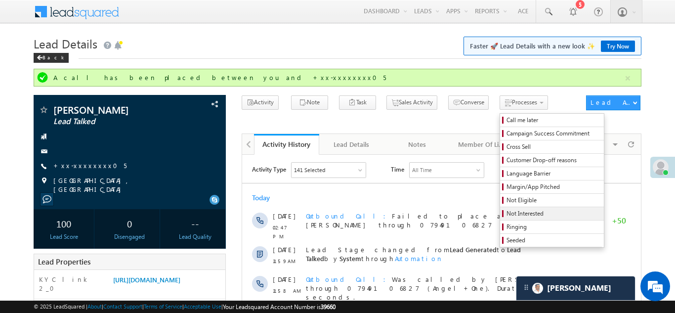
click at [506, 212] on span "Not Interested" at bounding box center [553, 213] width 94 height 9
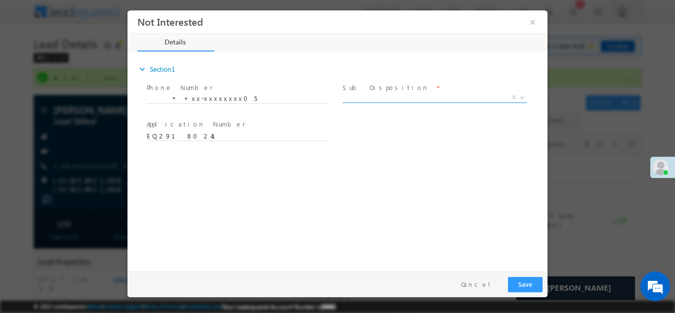
click at [384, 99] on span "X" at bounding box center [434, 97] width 184 height 10
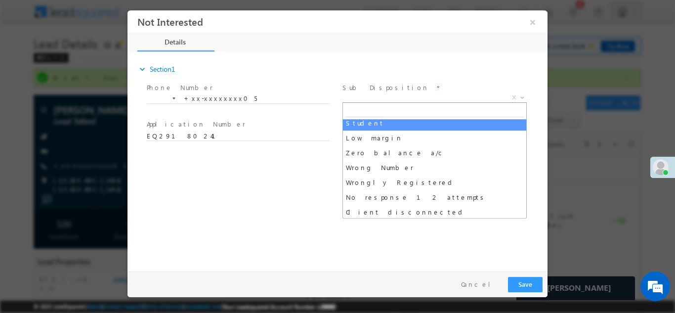
scroll to position [50, 0]
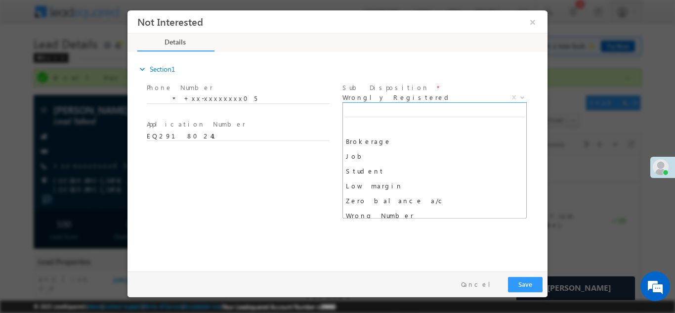
click at [406, 95] on span "Wrongly Registered" at bounding box center [422, 96] width 161 height 9
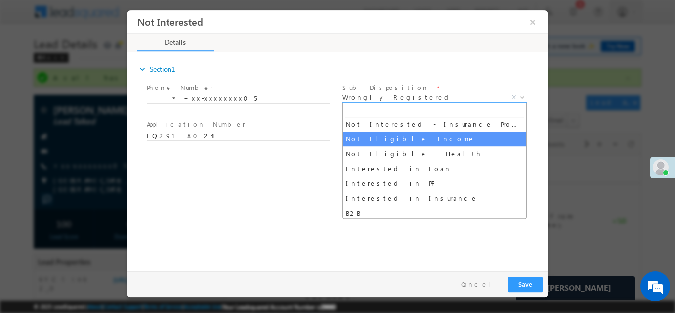
scroll to position [211, 0]
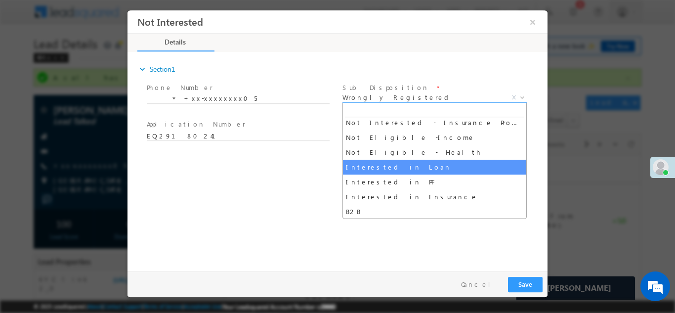
select select "Interested in Loan"
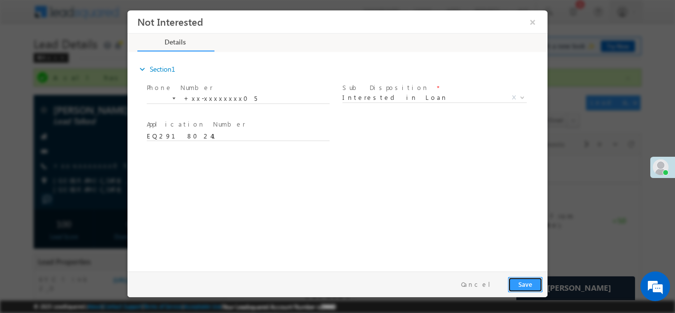
click at [524, 281] on button "Save" at bounding box center [525, 283] width 35 height 15
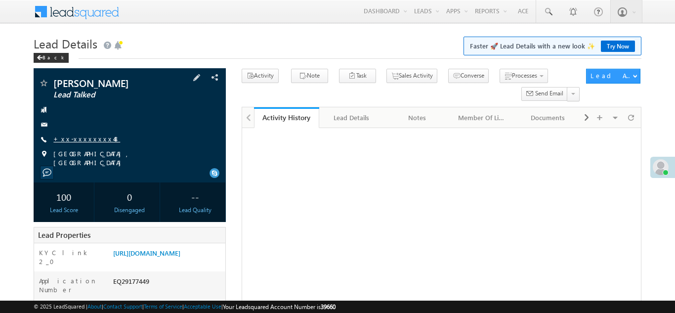
click at [80, 139] on link "+xx-xxxxxxxx48" at bounding box center [86, 138] width 67 height 8
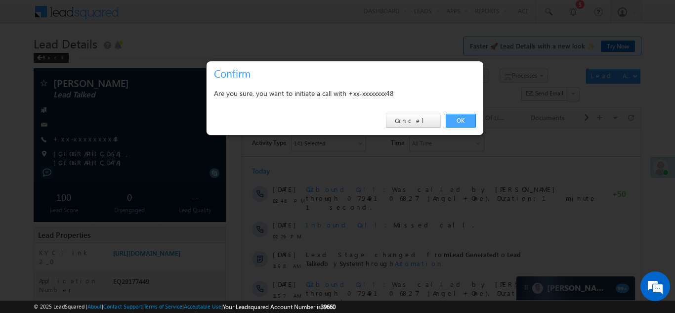
click at [455, 119] on link "OK" at bounding box center [461, 121] width 30 height 14
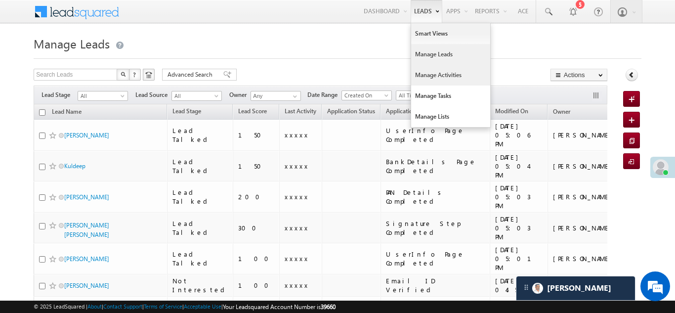
click at [427, 75] on link "Manage Activities" at bounding box center [450, 75] width 79 height 21
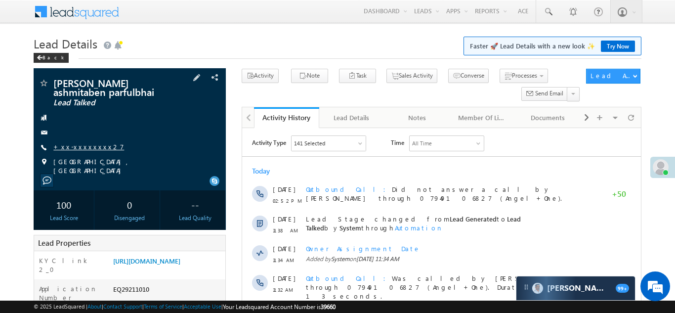
click at [77, 149] on link "+xx-xxxxxxxx27" at bounding box center [88, 146] width 71 height 8
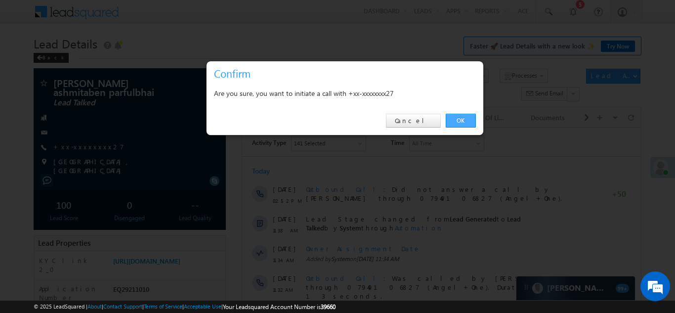
click at [458, 119] on link "OK" at bounding box center [461, 121] width 30 height 14
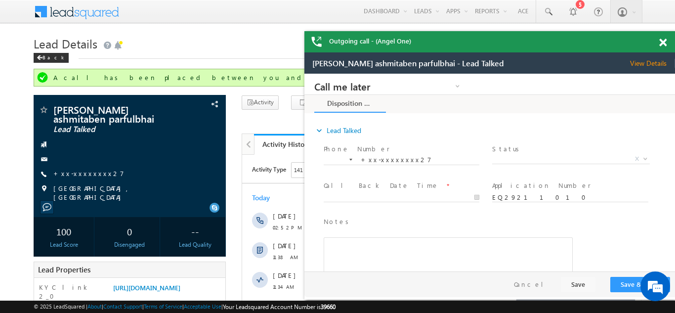
click at [660, 42] on div "Outgoing call - (Angel One)" at bounding box center [489, 41] width 370 height 21
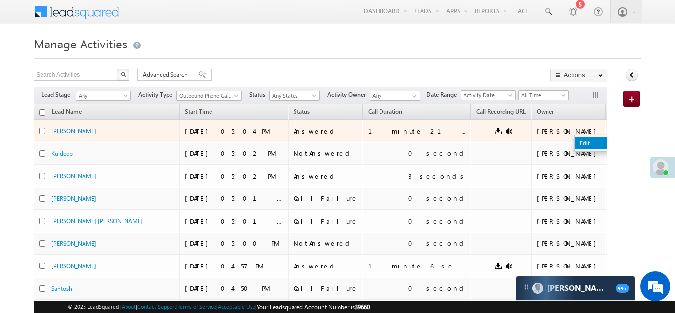
click at [574, 142] on link "Edit" at bounding box center [598, 143] width 49 height 12
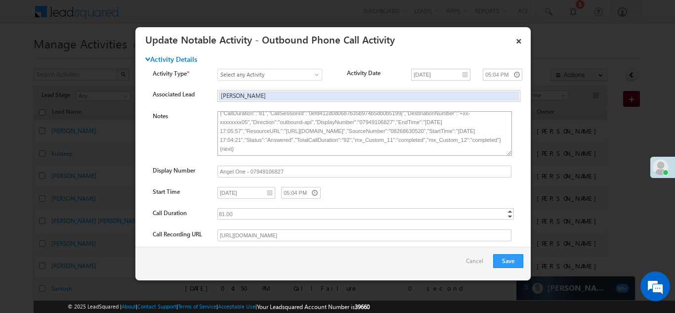
scroll to position [6, 0]
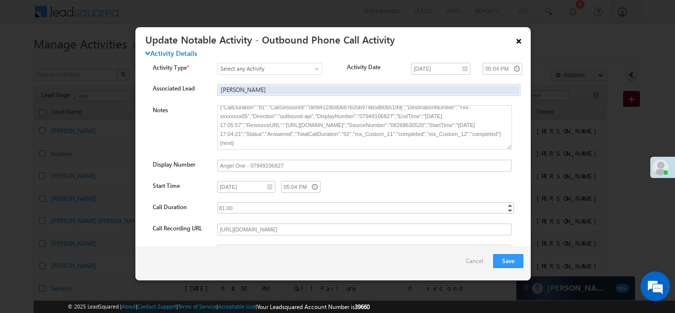
click at [520, 41] on link "×" at bounding box center [518, 39] width 17 height 17
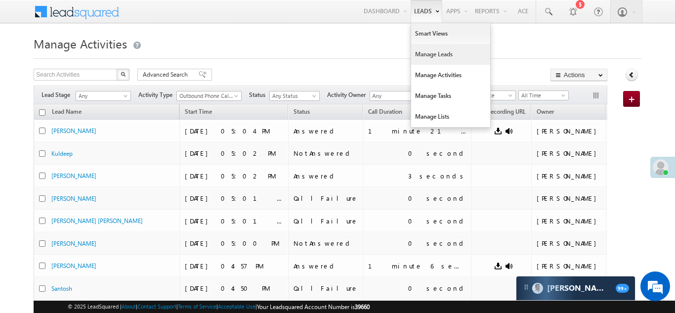
click at [423, 53] on link "Manage Leads" at bounding box center [450, 54] width 79 height 21
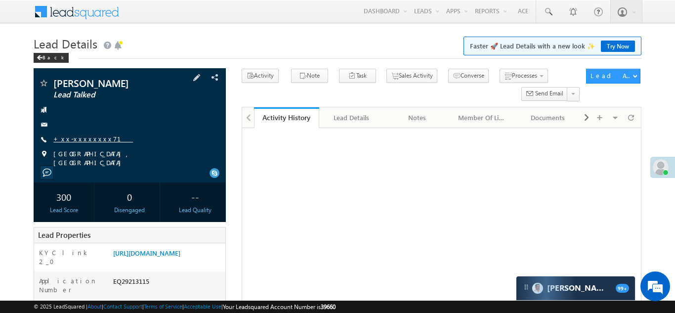
click at [73, 140] on link "+xx-xxxxxxxx71" at bounding box center [93, 138] width 80 height 8
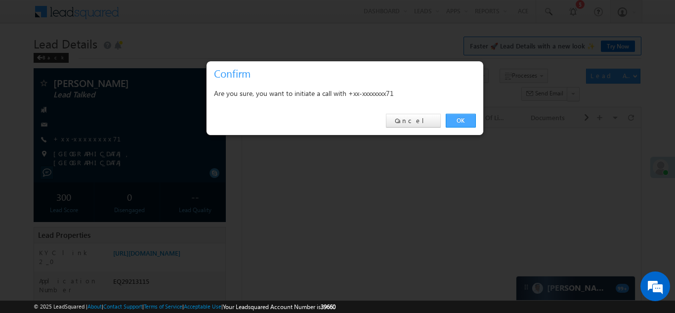
click at [460, 119] on link "OK" at bounding box center [461, 121] width 30 height 14
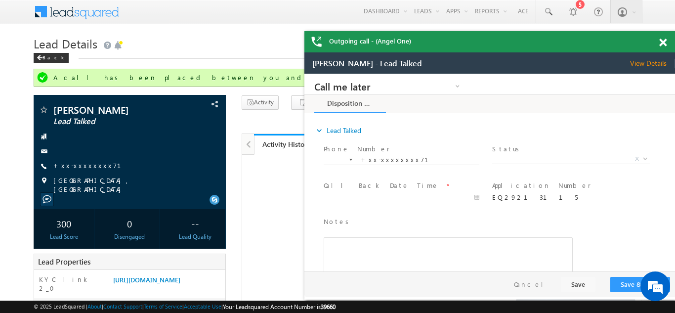
click at [663, 42] on span at bounding box center [662, 43] width 7 height 8
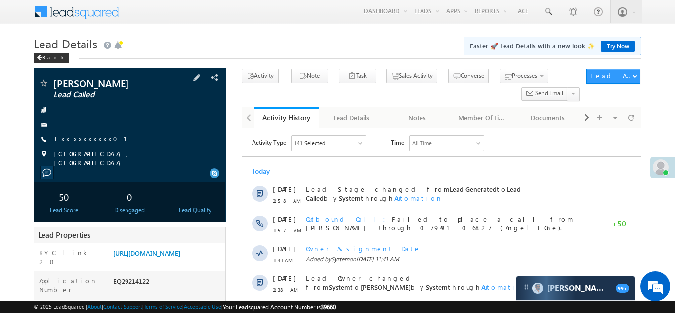
click at [83, 139] on link "+xx-xxxxxxxx01" at bounding box center [96, 138] width 86 height 8
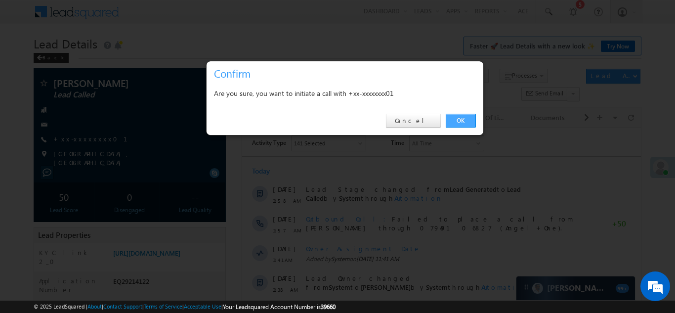
click at [460, 120] on link "OK" at bounding box center [461, 121] width 30 height 14
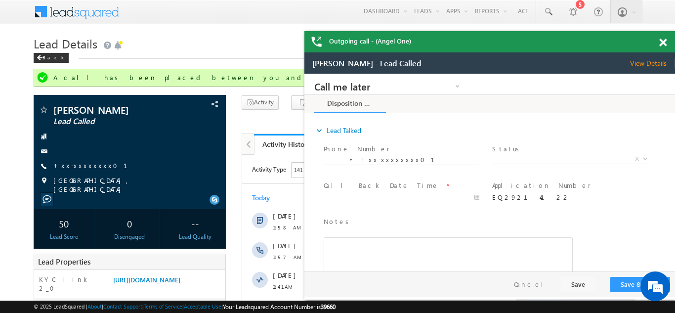
click at [664, 41] on span at bounding box center [662, 43] width 7 height 8
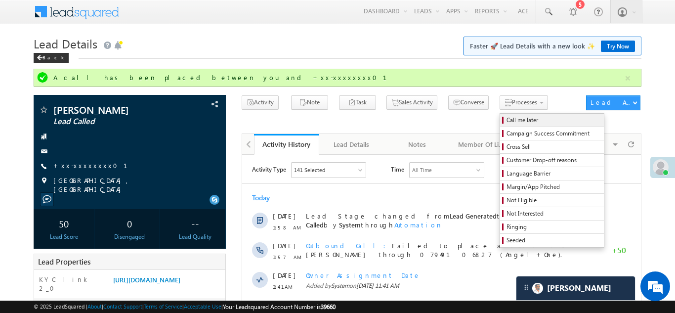
click at [506, 117] on span "Call me later" at bounding box center [553, 120] width 94 height 9
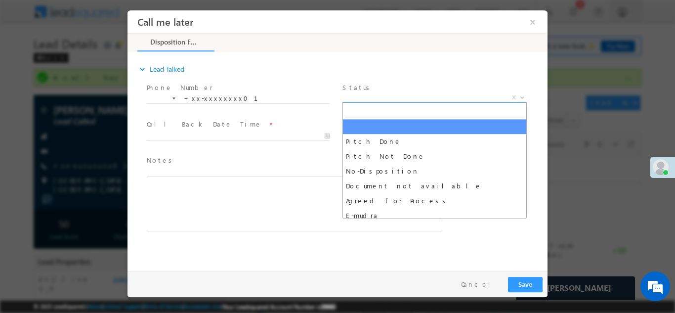
click at [389, 96] on span "X" at bounding box center [434, 97] width 184 height 10
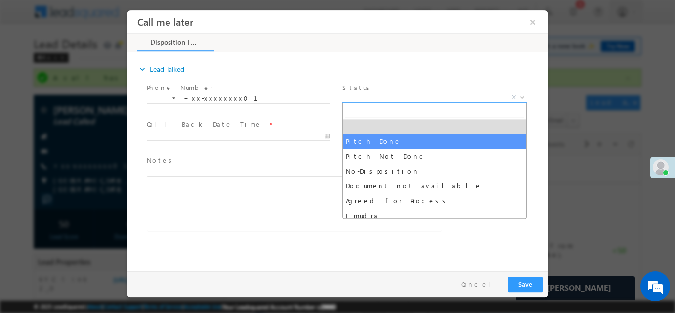
select select "Pitch Done"
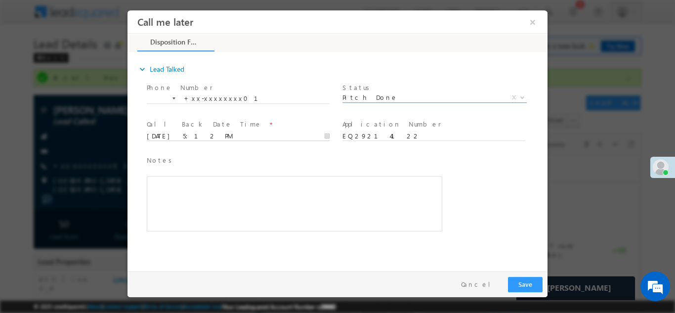
click at [202, 134] on input "09/19/25 5:12 PM" at bounding box center [238, 136] width 183 height 10
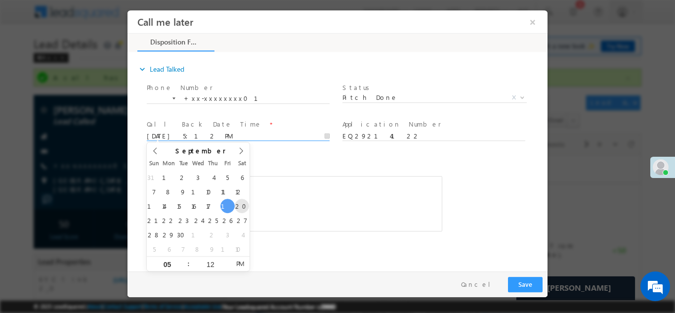
type input "09/20/25 5:12 PM"
click at [294, 205] on div "Rich Text Editor, 40788eee-0fb2-11ec-a811-0adc8a9d82c2__tab1__section1__Notes__…" at bounding box center [294, 202] width 295 height 55
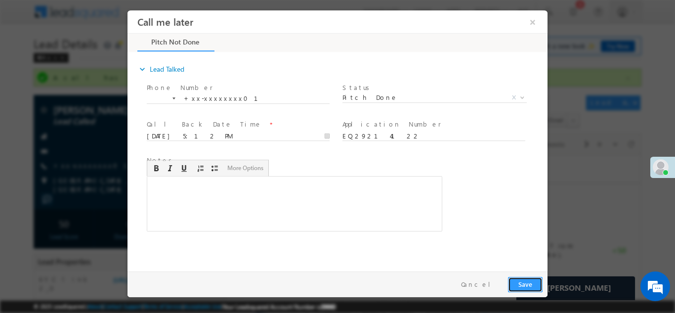
click at [522, 281] on button "Save" at bounding box center [525, 283] width 35 height 15
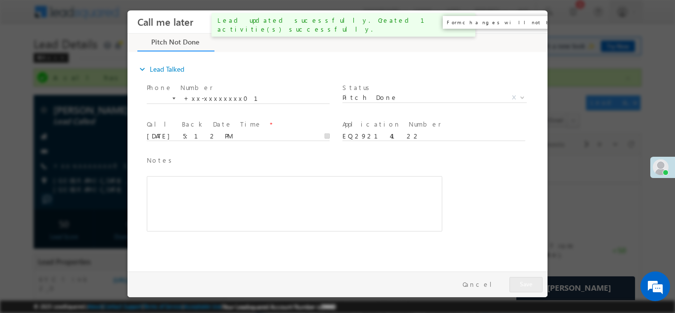
click at [532, 19] on button "×" at bounding box center [532, 21] width 17 height 18
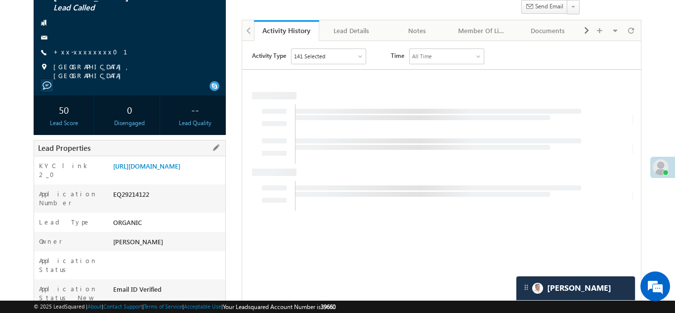
scroll to position [118, 0]
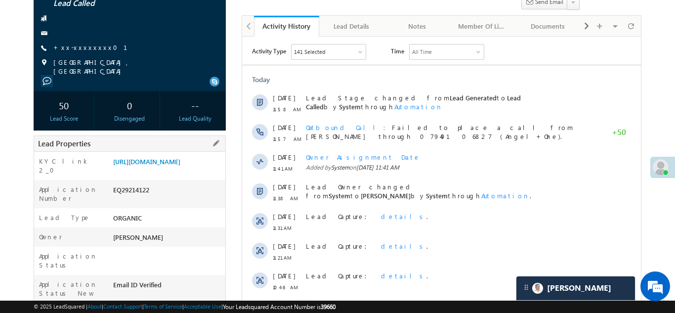
copy div "EQ29214122"
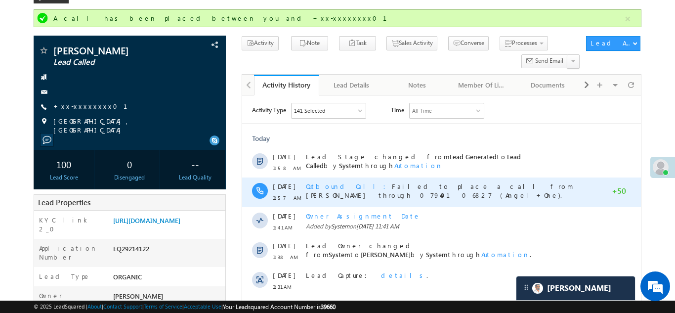
scroll to position [0, 0]
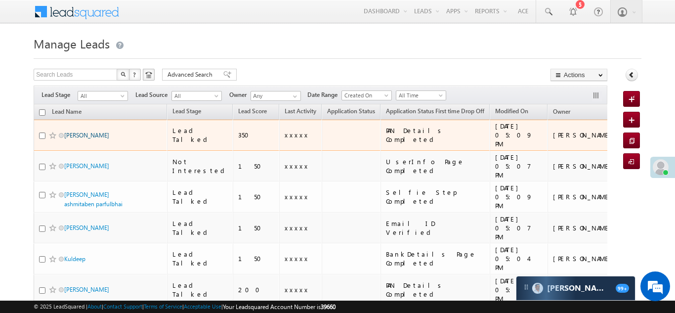
click at [87, 131] on link "[PERSON_NAME]" at bounding box center [86, 134] width 45 height 7
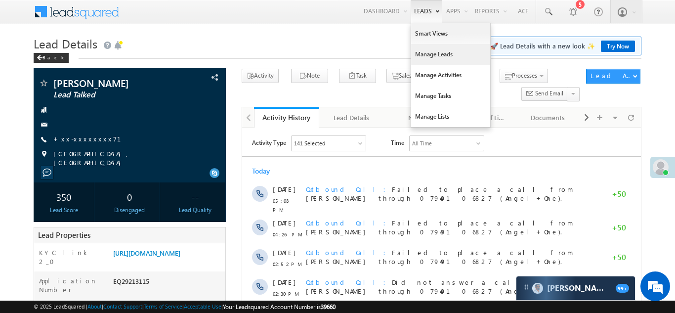
click at [423, 57] on link "Manage Leads" at bounding box center [450, 54] width 79 height 21
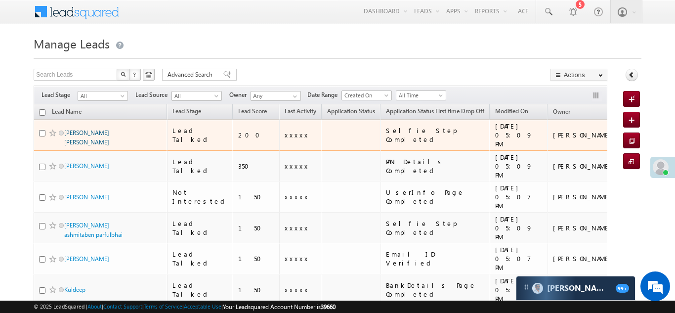
click at [85, 132] on link "[PERSON_NAME] [PERSON_NAME]" at bounding box center [86, 137] width 45 height 17
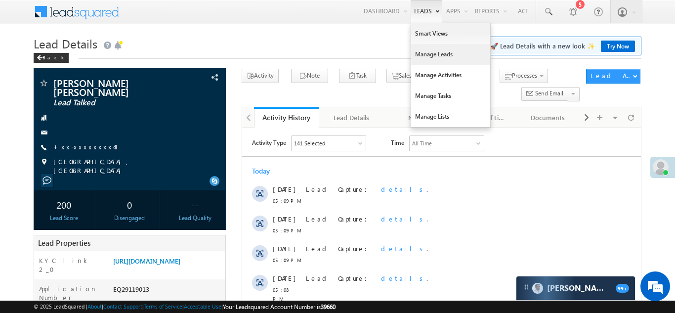
click at [424, 56] on link "Manage Leads" at bounding box center [450, 54] width 79 height 21
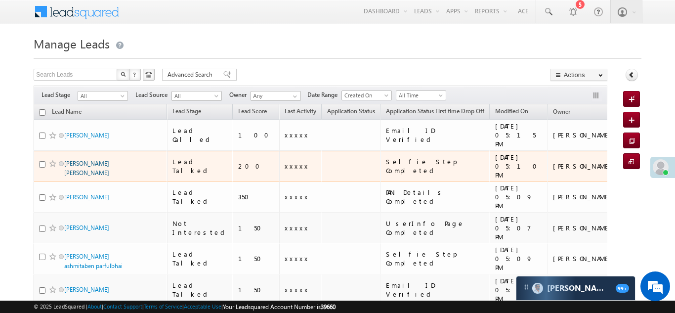
click at [84, 160] on link "Raval Niravbhai vinodbhai" at bounding box center [86, 168] width 45 height 17
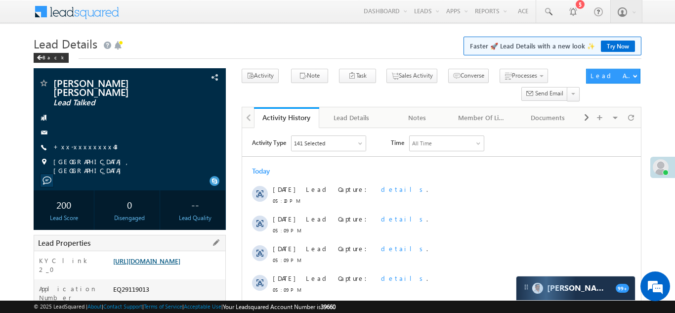
click at [165, 256] on link "[URL][DOMAIN_NAME]" at bounding box center [146, 260] width 67 height 8
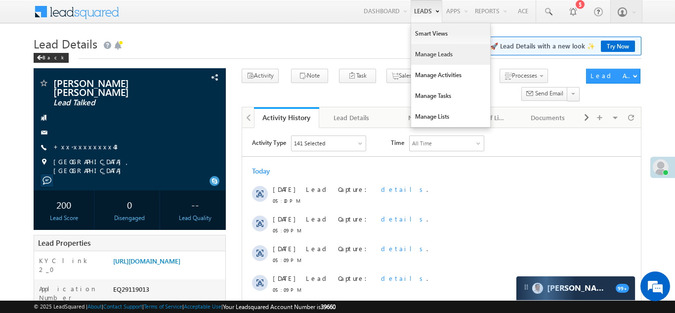
click at [426, 55] on link "Manage Leads" at bounding box center [450, 54] width 79 height 21
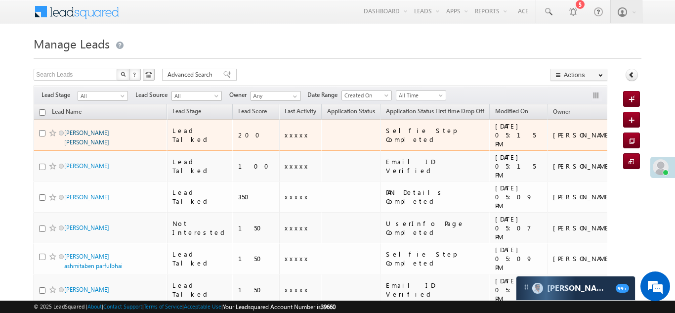
click at [87, 131] on link "[PERSON_NAME] [PERSON_NAME]" at bounding box center [86, 137] width 45 height 17
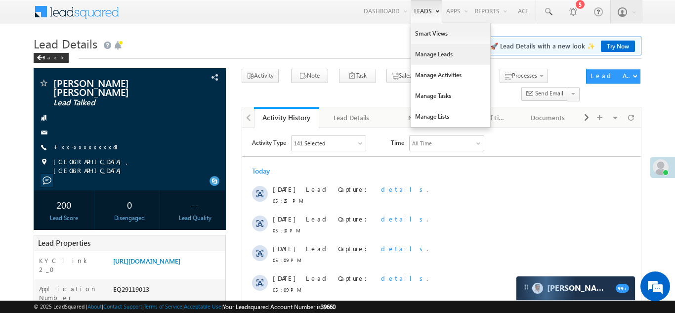
click at [421, 56] on link "Manage Leads" at bounding box center [450, 54] width 79 height 21
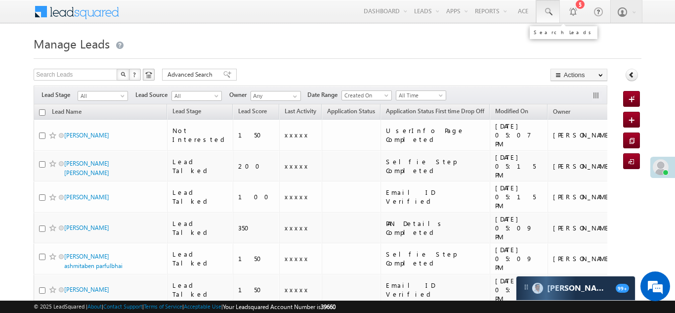
click at [545, 7] on span at bounding box center [548, 12] width 10 height 10
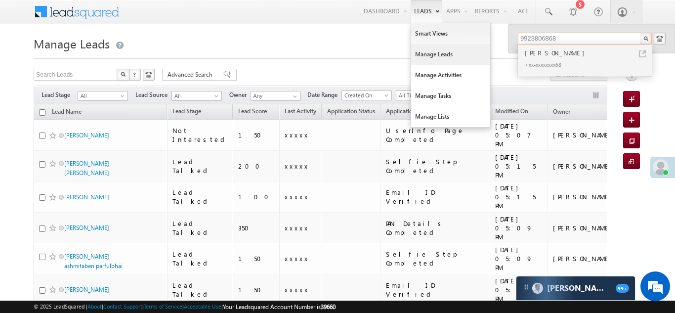
type input "9923806868"
click at [426, 56] on link "Manage Leads" at bounding box center [450, 54] width 79 height 21
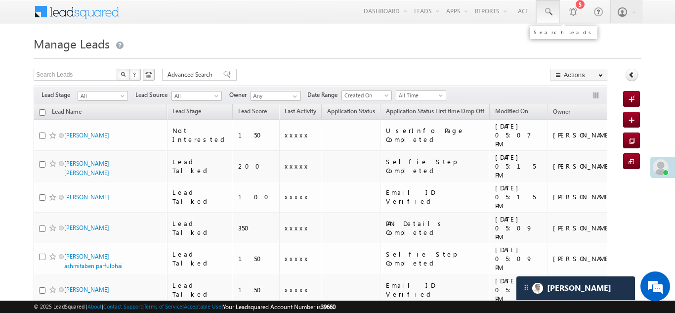
click at [547, 9] on span at bounding box center [548, 12] width 10 height 10
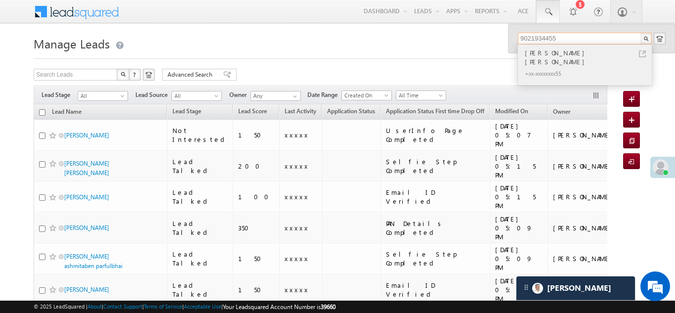
type input "9021934455"
click at [535, 49] on div "[PERSON_NAME] [PERSON_NAME]" at bounding box center [589, 57] width 132 height 20
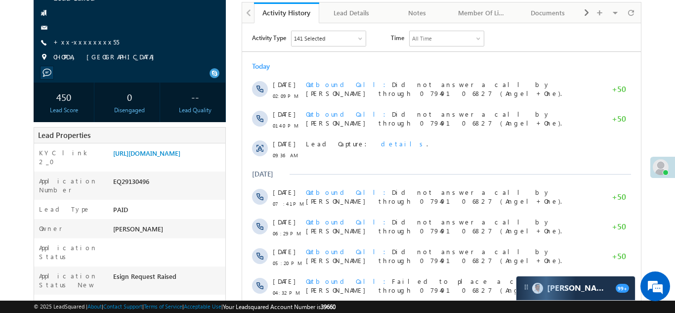
scroll to position [130, 0]
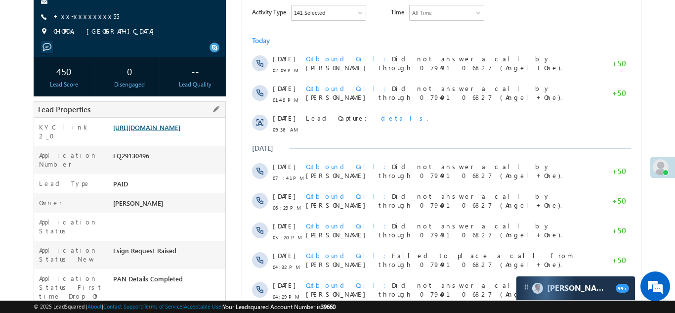
click at [163, 131] on link "[URL][DOMAIN_NAME]" at bounding box center [146, 127] width 67 height 8
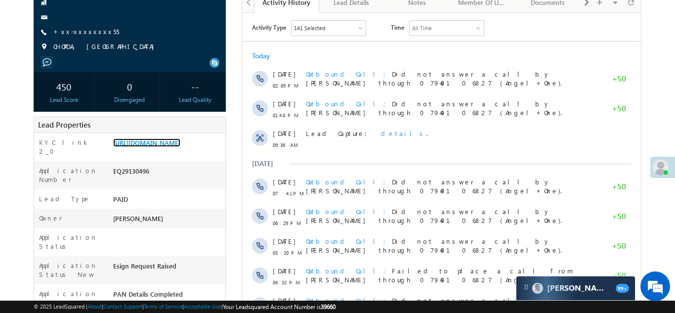
scroll to position [0, 0]
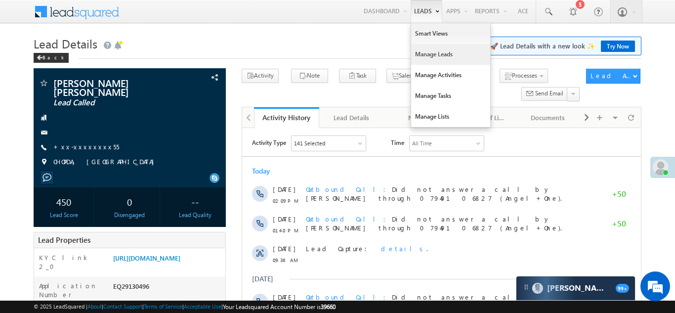
click at [433, 56] on link "Manage Leads" at bounding box center [450, 54] width 79 height 21
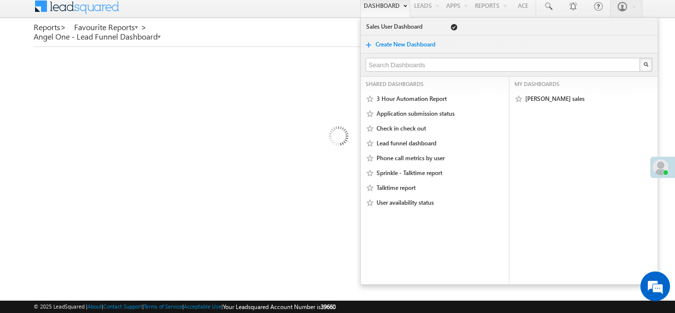
scroll to position [5, 0]
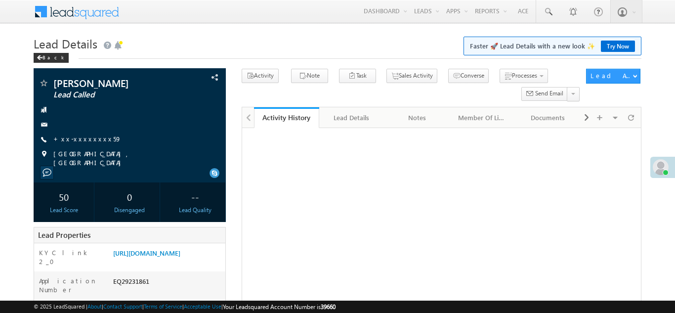
click at [83, 138] on link "+xx-xxxxxxxx59" at bounding box center [87, 138] width 68 height 8
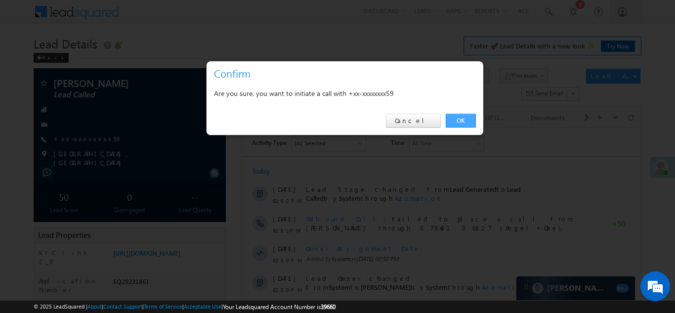
click at [464, 119] on link "OK" at bounding box center [461, 121] width 30 height 14
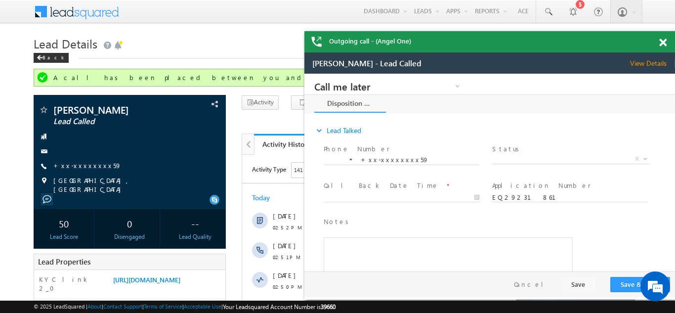
click at [664, 37] on div at bounding box center [667, 40] width 13 height 19
click at [665, 42] on span at bounding box center [662, 43] width 7 height 8
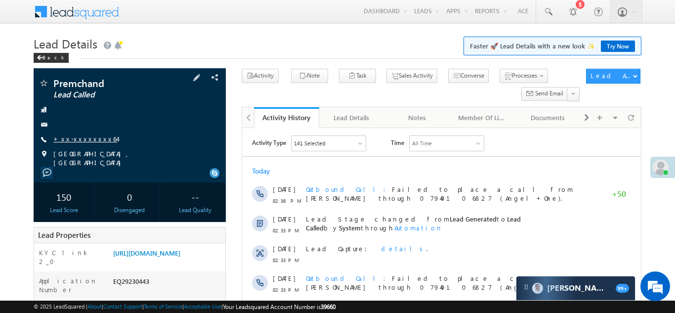
click at [80, 137] on link "+xx-xxxxxxxx64" at bounding box center [85, 138] width 64 height 8
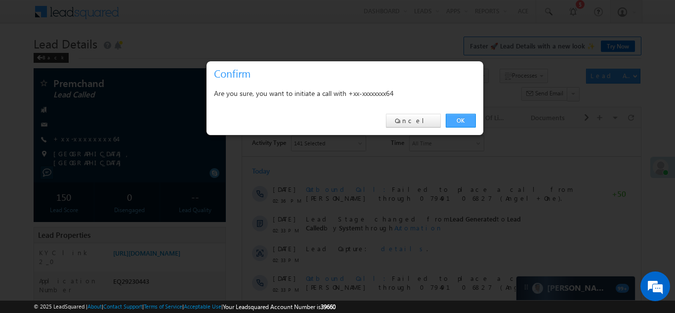
click at [459, 120] on link "OK" at bounding box center [461, 121] width 30 height 14
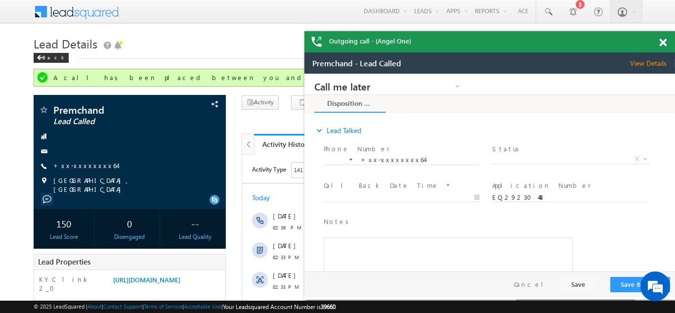
click at [662, 40] on span at bounding box center [662, 43] width 7 height 8
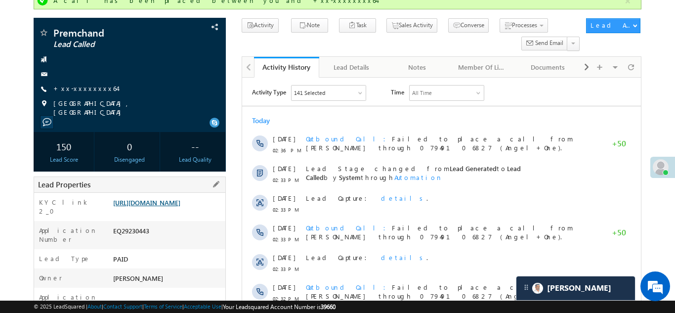
scroll to position [82, 0]
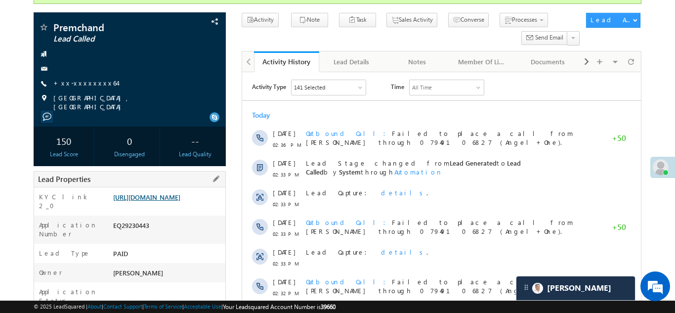
click at [162, 197] on link "https://angelbroking1-pk3em7sa.customui-test.leadsquared.com?leadId=9ccea5a5-b4…" at bounding box center [146, 197] width 67 height 8
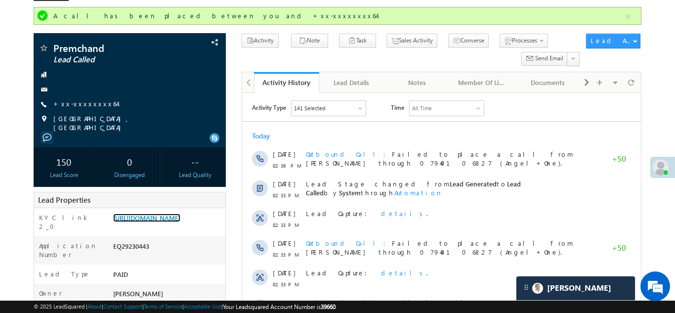
scroll to position [0, 0]
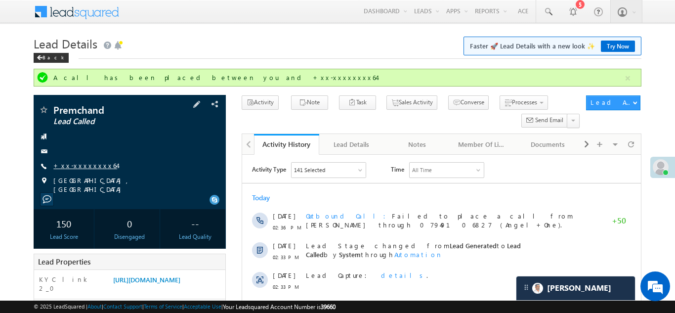
click at [80, 163] on link "+xx-xxxxxxxx64" at bounding box center [85, 165] width 64 height 8
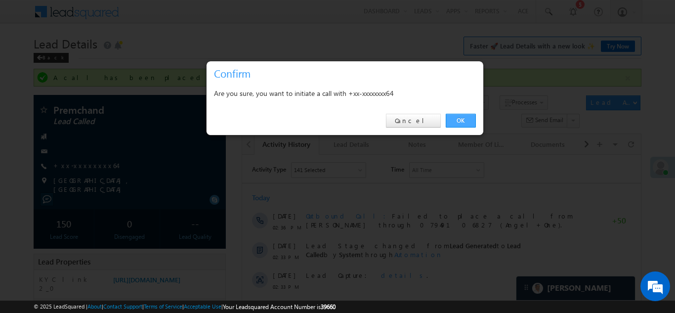
click at [456, 119] on link "OK" at bounding box center [461, 121] width 30 height 14
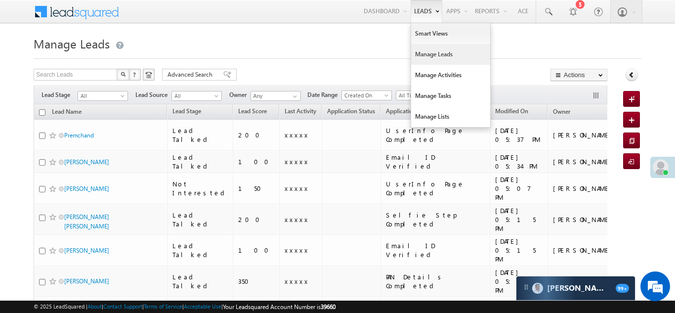
click at [424, 58] on link "Manage Leads" at bounding box center [450, 54] width 79 height 21
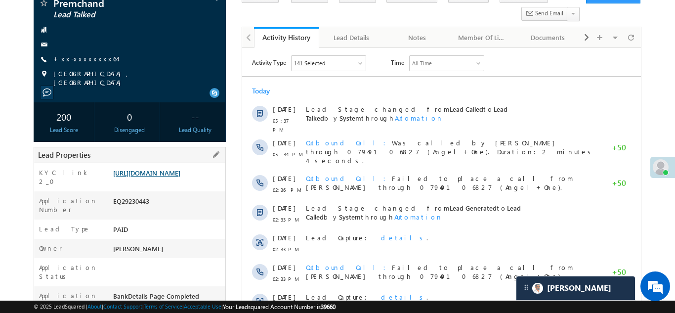
scroll to position [98, 0]
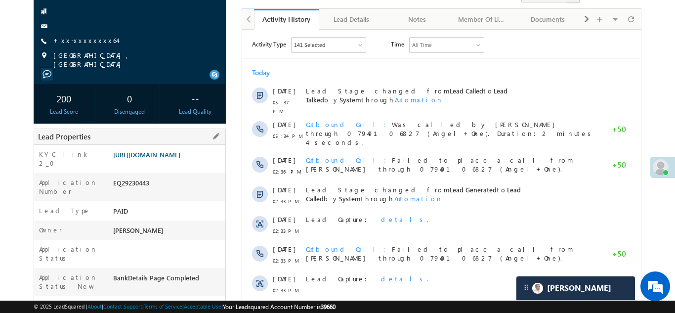
click at [162, 154] on link "https://angelbroking1-pk3em7sa.customui-test.leadsquared.com?leadId=9ccea5a5-b4…" at bounding box center [146, 154] width 67 height 8
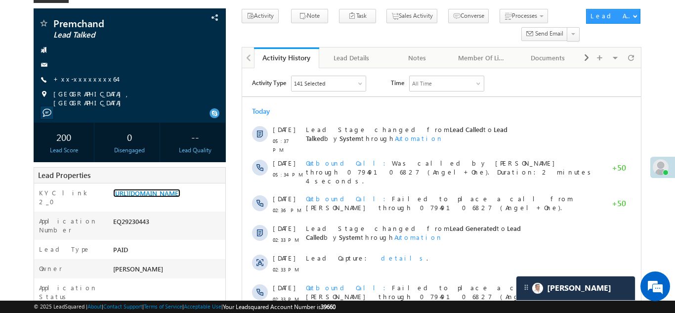
scroll to position [0, 0]
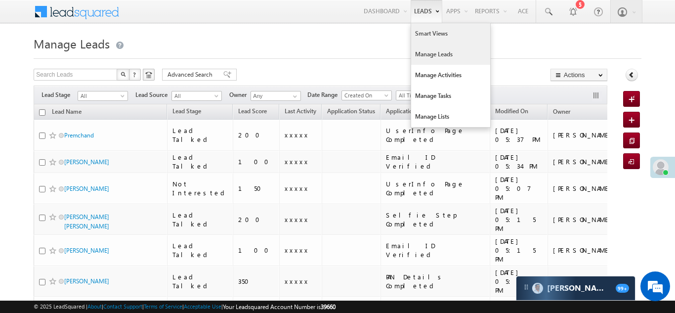
click at [425, 33] on link "Smart Views" at bounding box center [450, 33] width 79 height 21
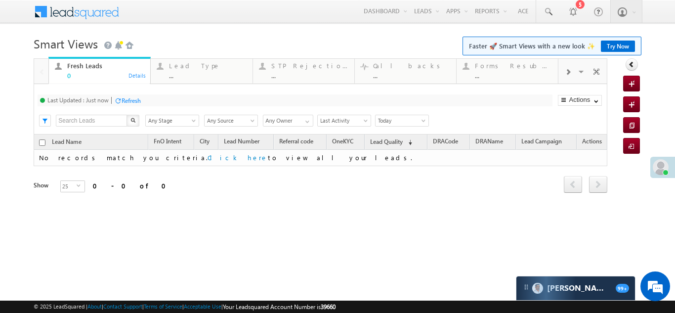
click at [568, 73] on span at bounding box center [568, 72] width 6 height 8
click at [510, 66] on div "Coded [DATE]" at bounding box center [513, 66] width 77 height 8
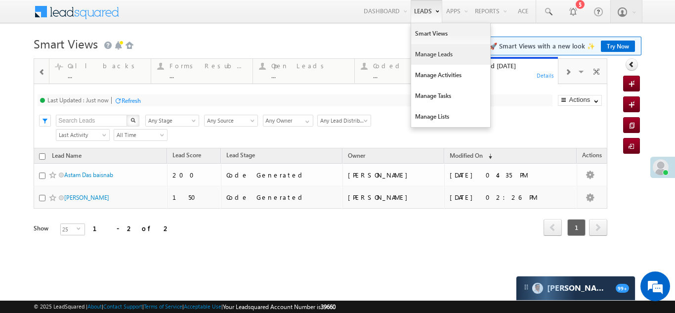
click at [416, 53] on link "Manage Leads" at bounding box center [450, 54] width 79 height 21
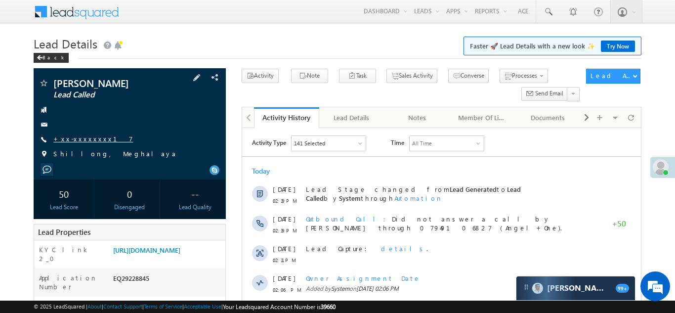
click at [83, 139] on link "+xx-xxxxxxxx17" at bounding box center [93, 138] width 80 height 8
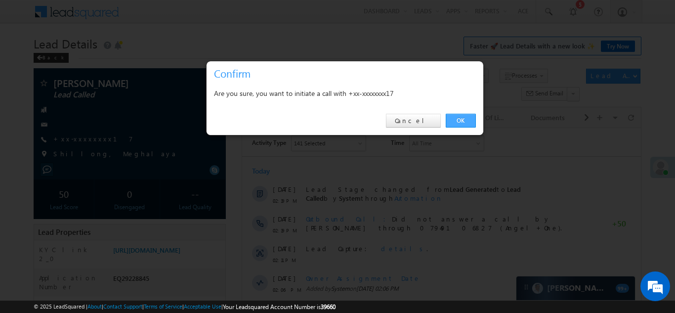
click at [460, 118] on link "OK" at bounding box center [461, 121] width 30 height 14
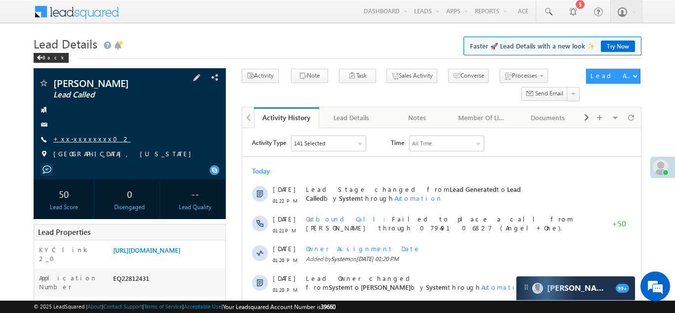
click at [83, 136] on link "+xx-xxxxxxxx02" at bounding box center [91, 138] width 77 height 8
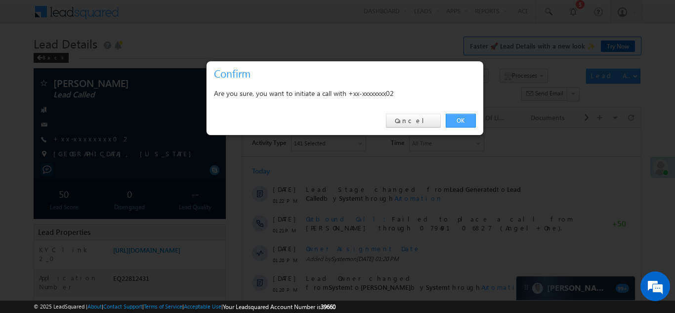
click at [459, 115] on link "OK" at bounding box center [461, 121] width 30 height 14
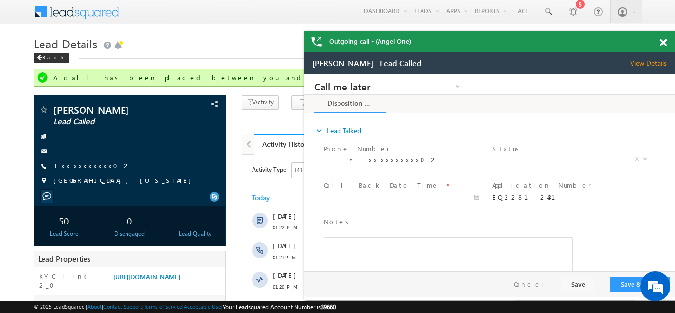
click at [662, 44] on span at bounding box center [662, 43] width 7 height 8
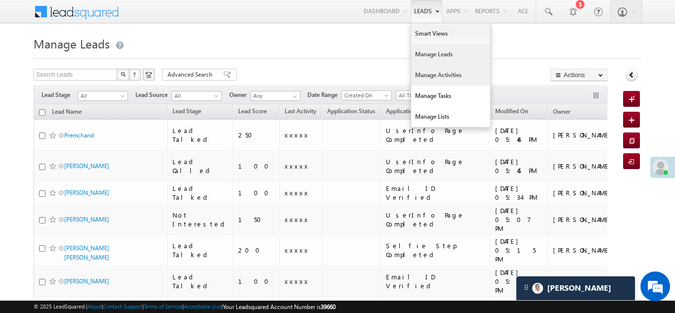
click at [424, 66] on link "Manage Activities" at bounding box center [450, 75] width 79 height 21
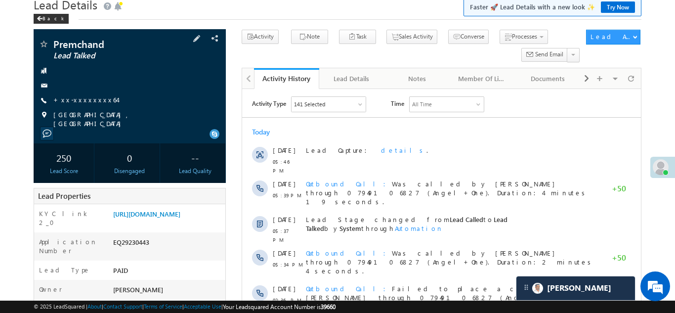
scroll to position [64, 0]
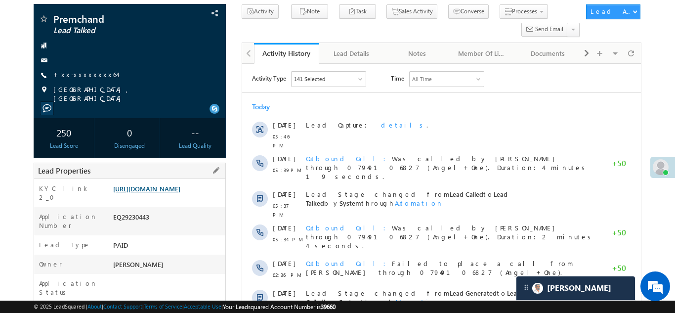
click at [165, 192] on link "https://angelbroking1-pk3em7sa.customui-test.leadsquared.com?leadId=9ccea5a5-b4…" at bounding box center [146, 188] width 67 height 8
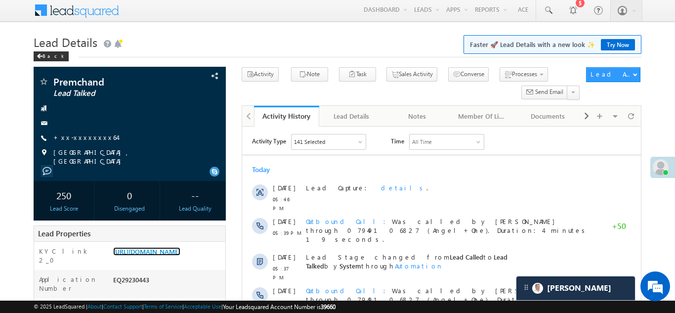
scroll to position [0, 0]
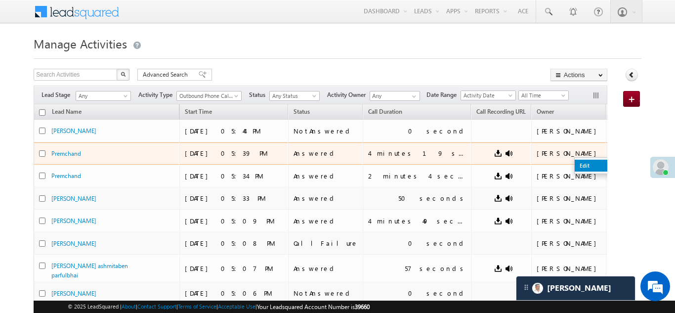
click at [574, 163] on link "Edit" at bounding box center [598, 166] width 49 height 12
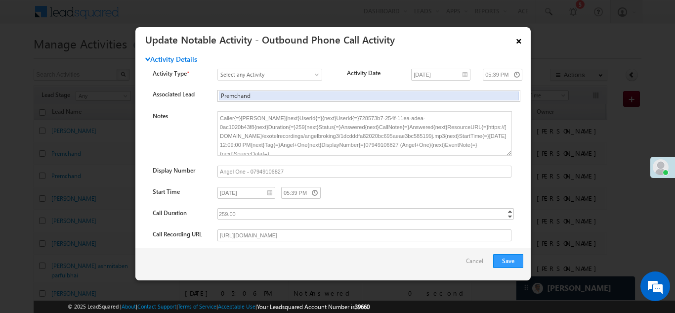
click at [521, 40] on link "×" at bounding box center [518, 39] width 17 height 17
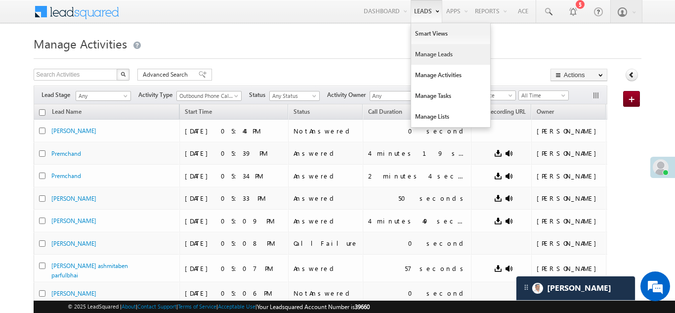
click at [430, 53] on link "Manage Leads" at bounding box center [450, 54] width 79 height 21
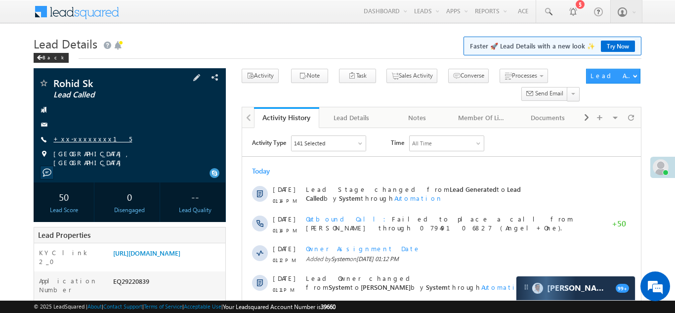
click at [83, 139] on link "+xx-xxxxxxxx15" at bounding box center [92, 138] width 79 height 8
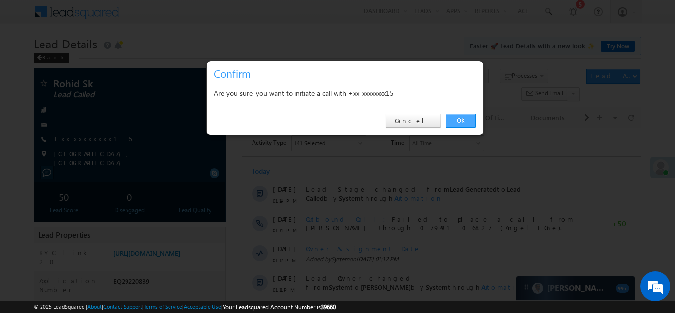
click at [456, 121] on link "OK" at bounding box center [461, 121] width 30 height 14
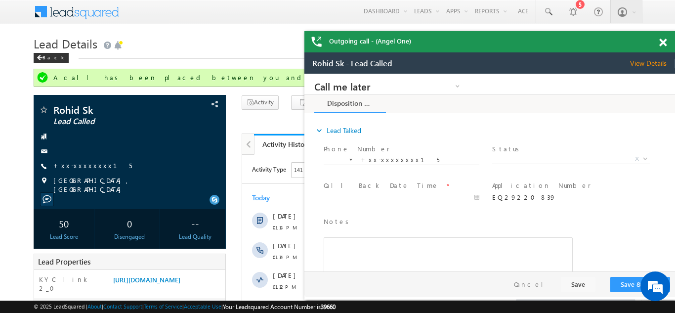
click at [664, 40] on span at bounding box center [662, 43] width 7 height 8
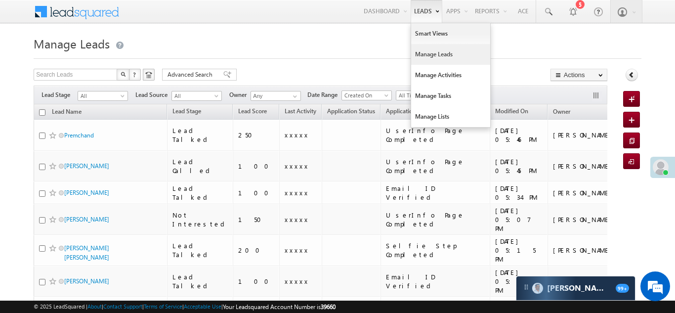
click at [431, 52] on link "Manage Leads" at bounding box center [450, 54] width 79 height 21
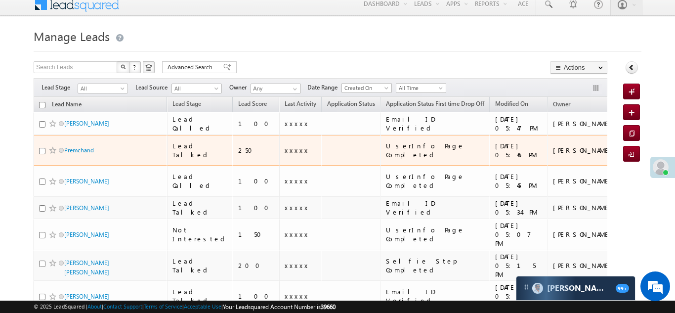
scroll to position [15, 0]
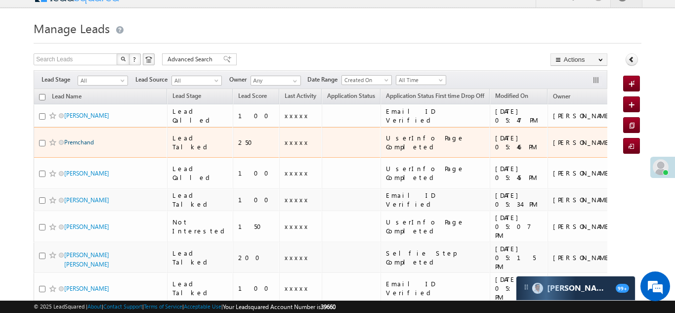
click at [74, 138] on link "Premchand" at bounding box center [79, 141] width 30 height 7
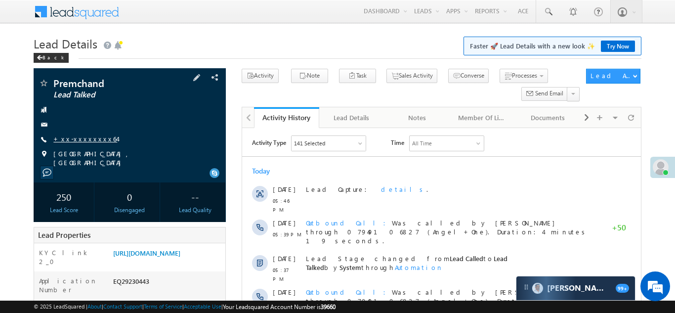
click at [72, 136] on link "+xx-xxxxxxxx64" at bounding box center [85, 138] width 64 height 8
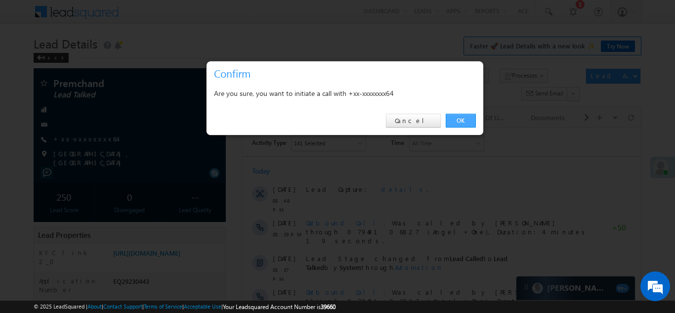
click at [462, 121] on link "OK" at bounding box center [461, 121] width 30 height 14
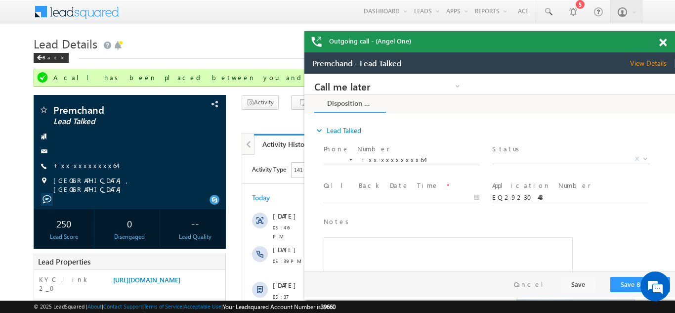
click at [662, 45] on span at bounding box center [662, 43] width 7 height 8
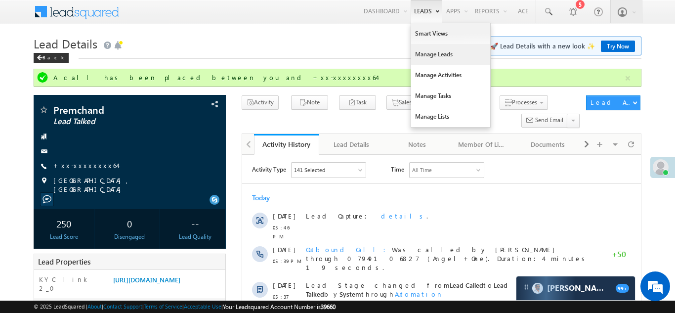
click at [420, 54] on link "Manage Leads" at bounding box center [450, 54] width 79 height 21
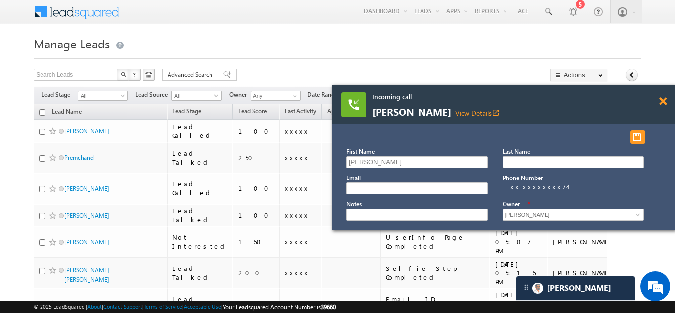
click at [662, 103] on span at bounding box center [662, 101] width 7 height 8
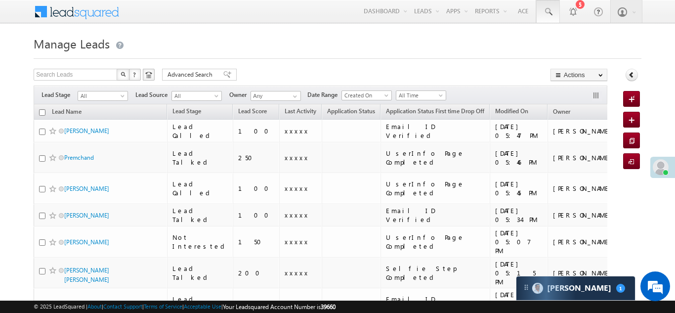
click at [547, 10] on span at bounding box center [548, 12] width 10 height 10
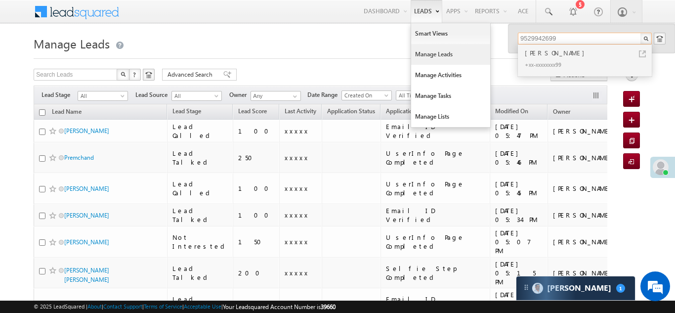
type input "9529942699"
click at [424, 55] on link "Manage Leads" at bounding box center [450, 54] width 79 height 21
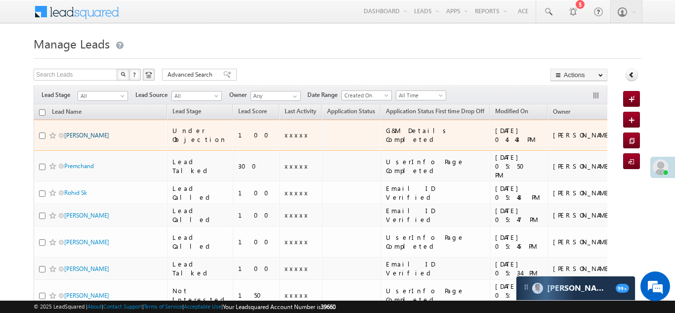
click at [74, 133] on link "[PERSON_NAME]" at bounding box center [86, 134] width 45 height 7
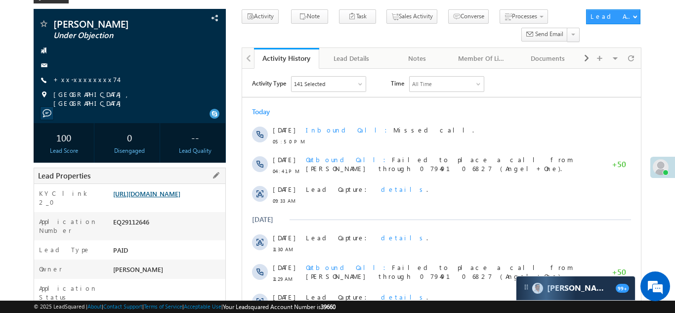
scroll to position [62, 0]
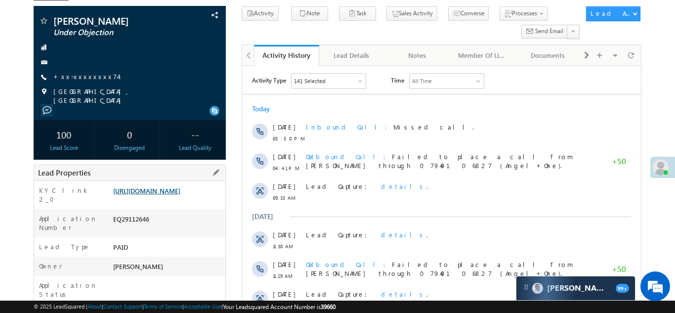
click at [165, 195] on link "[URL][DOMAIN_NAME]" at bounding box center [146, 190] width 67 height 8
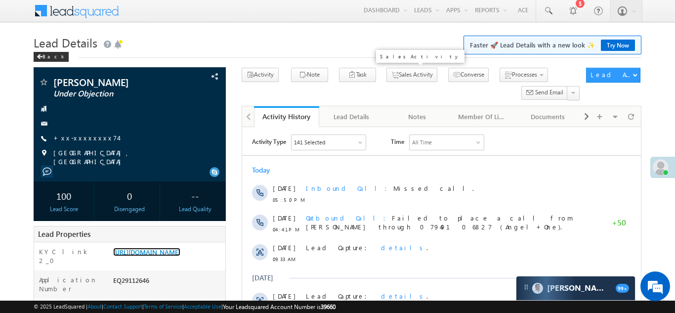
scroll to position [0, 0]
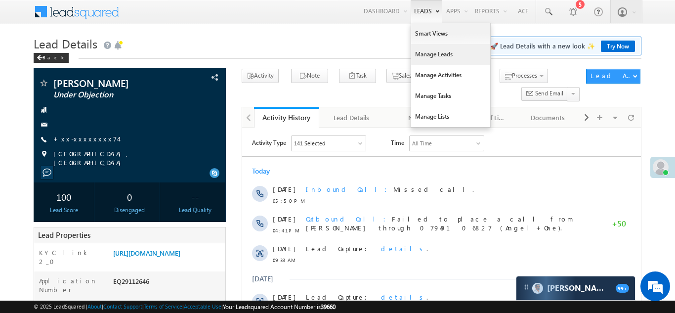
click at [427, 60] on link "Manage Leads" at bounding box center [450, 54] width 79 height 21
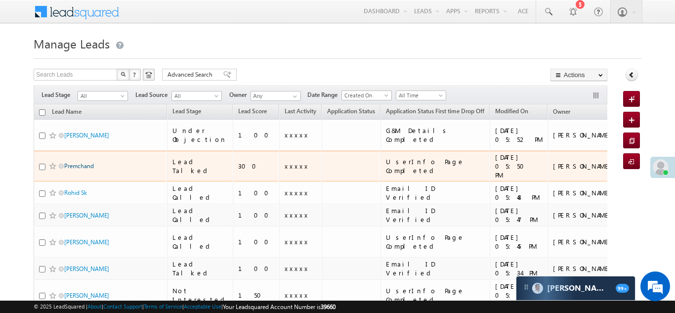
click at [76, 162] on link "Premchand" at bounding box center [79, 165] width 30 height 7
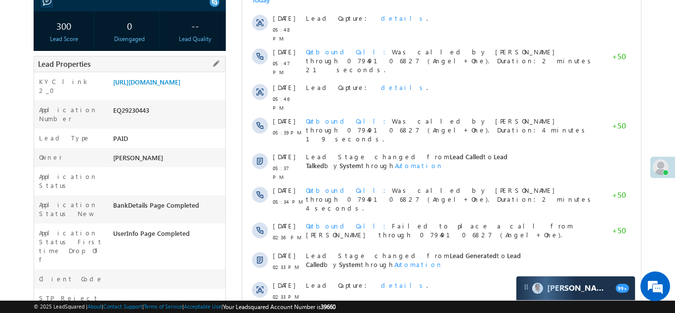
scroll to position [175, 0]
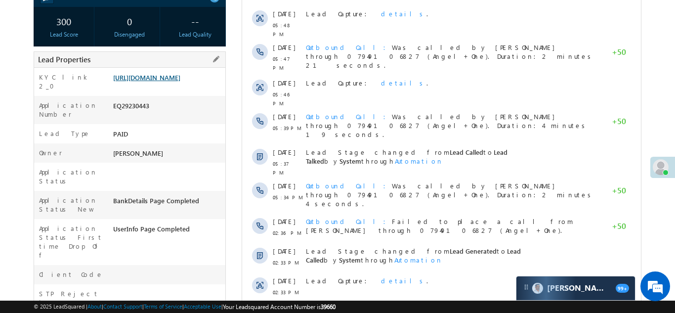
click at [162, 81] on link "https://angelbroking1-pk3em7sa.customui-test.leadsquared.com?leadId=9ccea5a5-b4…" at bounding box center [146, 77] width 67 height 8
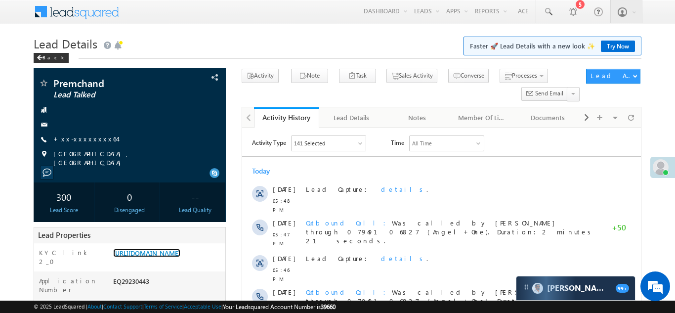
scroll to position [0, 0]
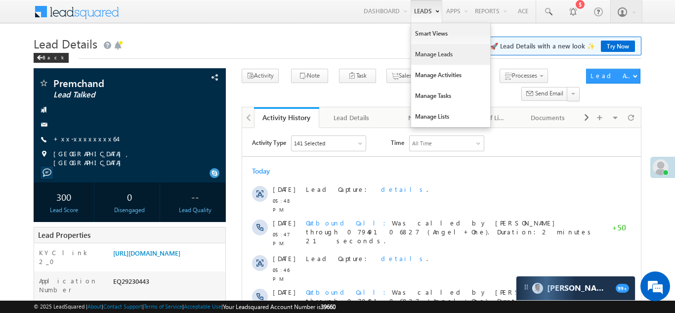
click at [430, 56] on link "Manage Leads" at bounding box center [450, 54] width 79 height 21
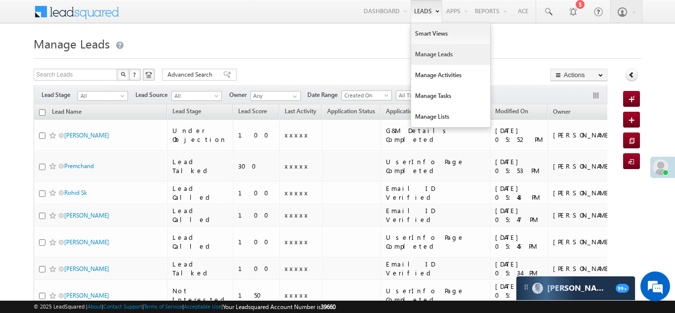
click at [436, 53] on link "Manage Leads" at bounding box center [450, 54] width 79 height 21
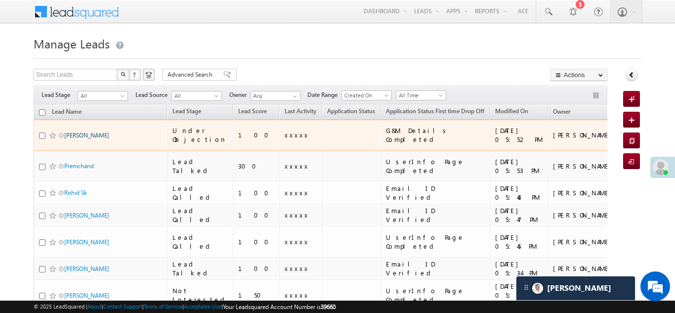
click at [83, 131] on link "[PERSON_NAME]" at bounding box center [86, 134] width 45 height 7
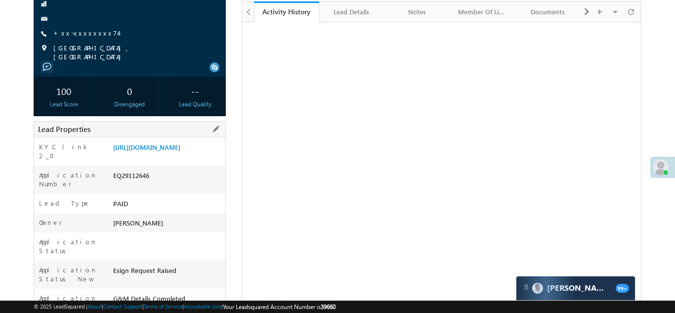
scroll to position [114, 0]
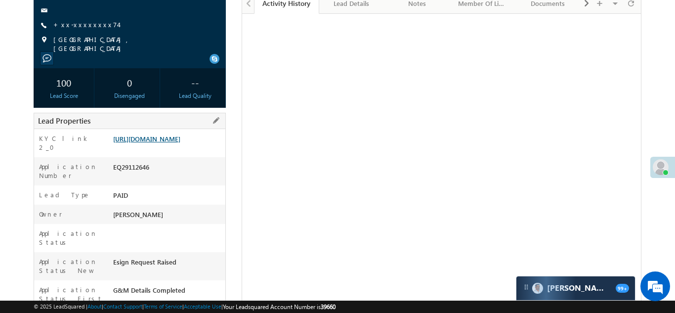
click at [167, 141] on link "[URL][DOMAIN_NAME]" at bounding box center [146, 138] width 67 height 8
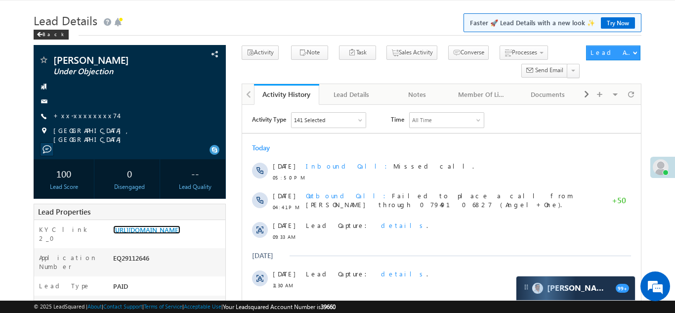
scroll to position [0, 0]
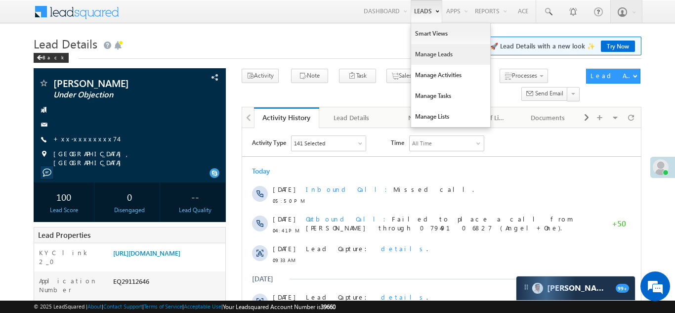
click at [421, 54] on link "Manage Leads" at bounding box center [450, 54] width 79 height 21
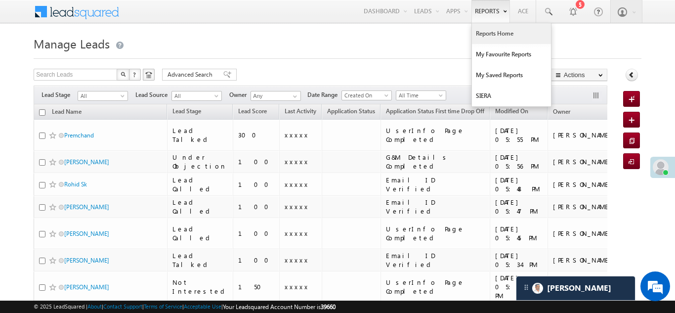
click at [499, 32] on link "Reports Home" at bounding box center [511, 33] width 79 height 21
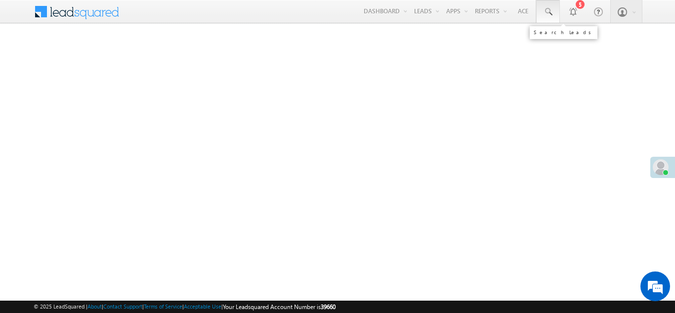
click at [547, 8] on span at bounding box center [548, 12] width 10 height 10
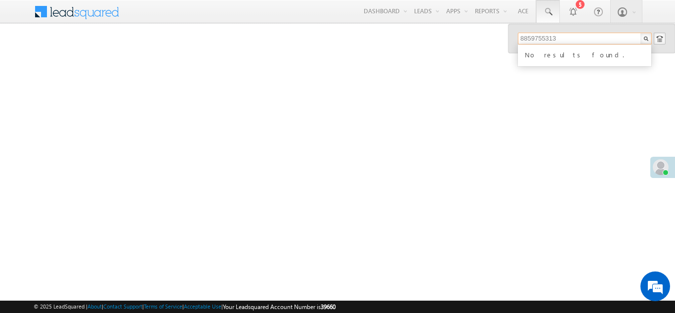
type input "8859755313"
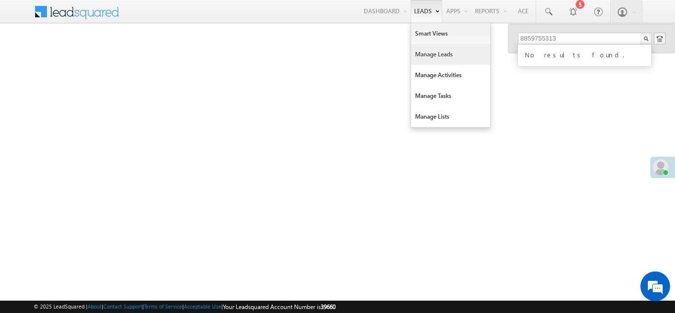
click at [424, 57] on link "Manage Leads" at bounding box center [450, 54] width 79 height 21
